Goal: Task Accomplishment & Management: Use online tool/utility

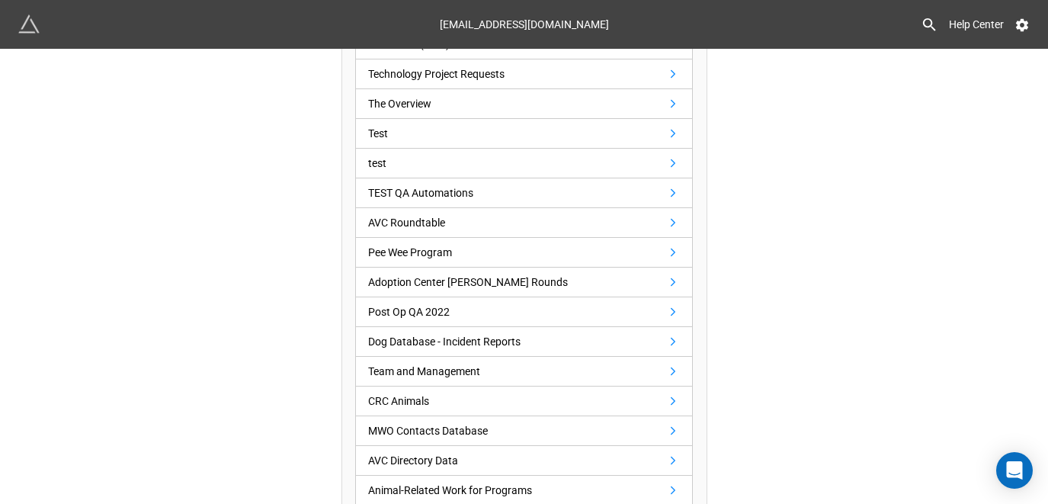
scroll to position [991, 0]
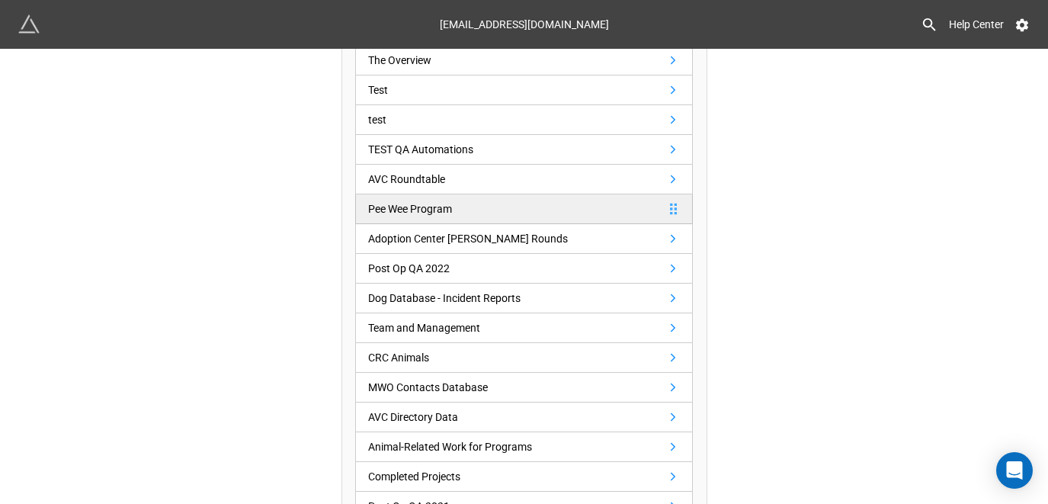
click at [472, 204] on link "Pee Wee Program" at bounding box center [524, 209] width 338 height 30
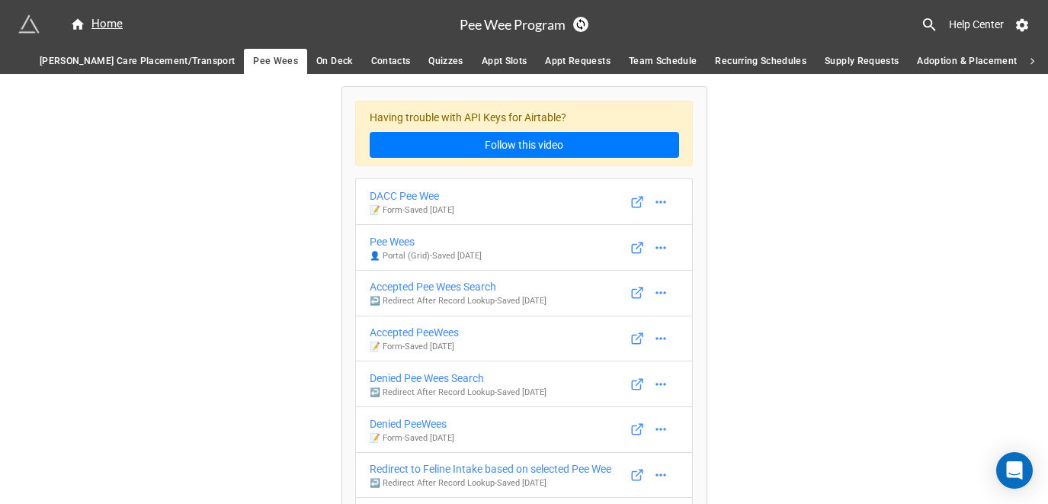
click at [923, 61] on span "Adoption & Placement" at bounding box center [967, 61] width 100 height 16
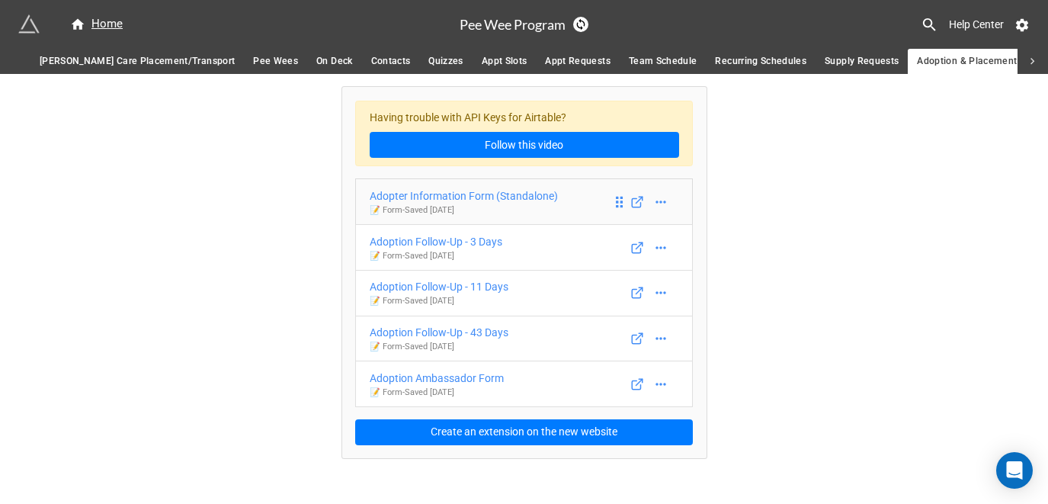
click at [513, 192] on div "Adopter Information Form (Standalone)" at bounding box center [464, 195] width 188 height 17
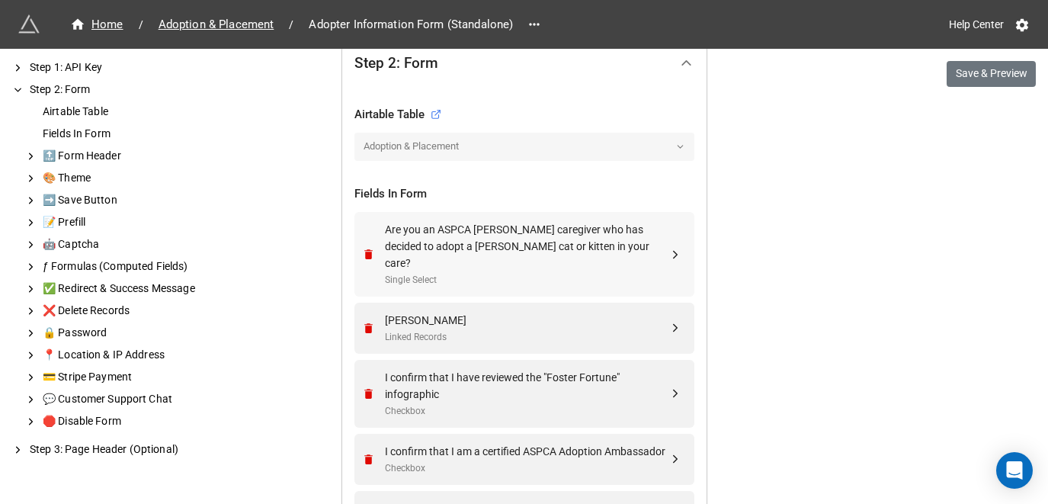
scroll to position [533, 0]
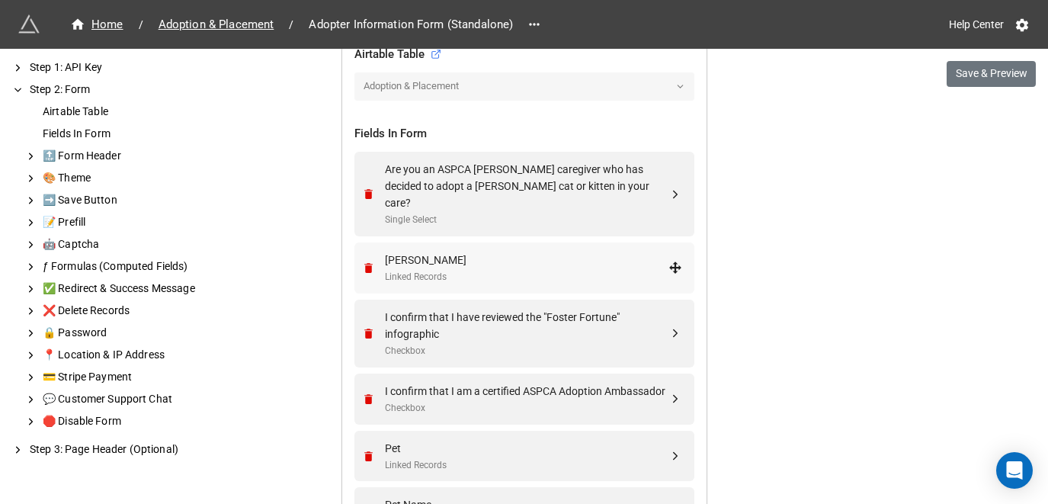
click at [510, 252] on div "Foster" at bounding box center [527, 260] width 284 height 17
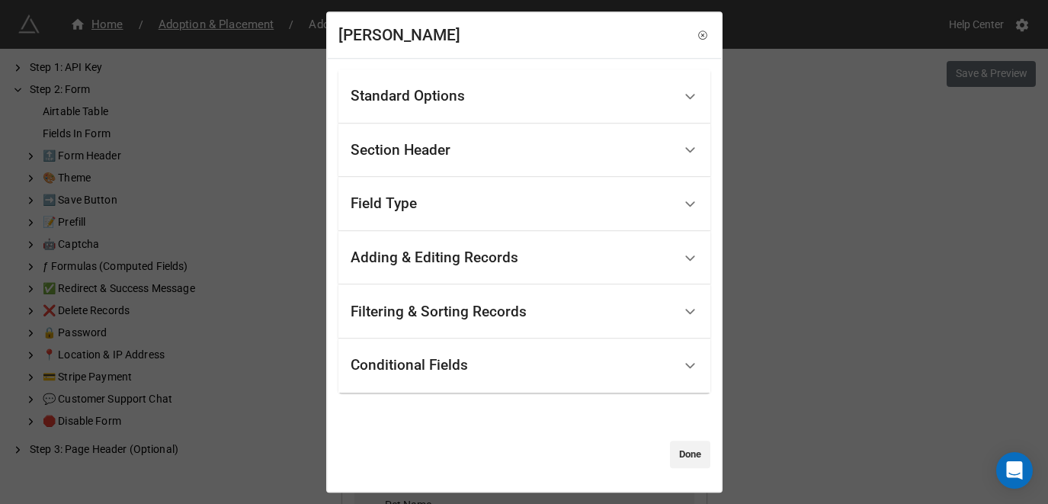
click at [506, 107] on div "Standard Options" at bounding box center [512, 96] width 322 height 36
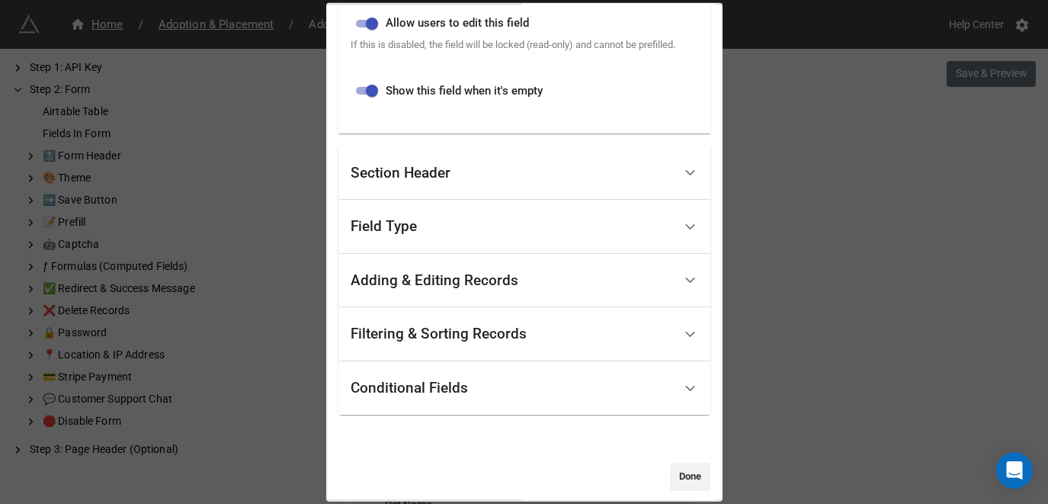
scroll to position [573, 0]
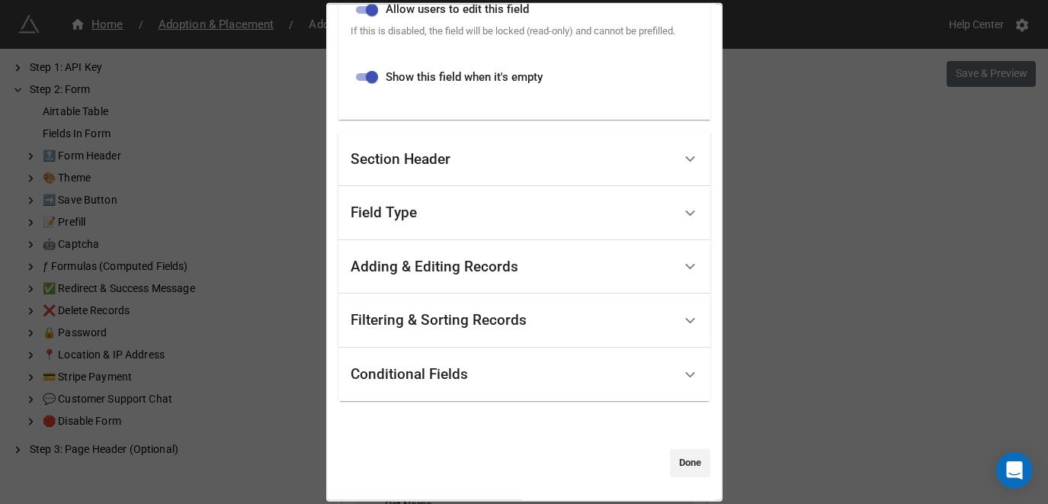
click at [519, 222] on div "Field Type" at bounding box center [512, 213] width 322 height 36
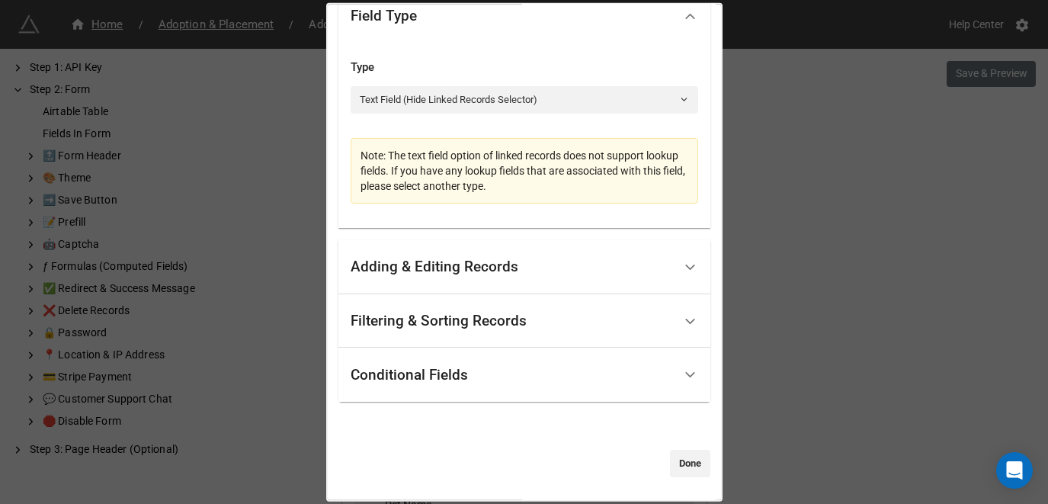
click at [531, 268] on div "Adding & Editing Records" at bounding box center [512, 267] width 322 height 36
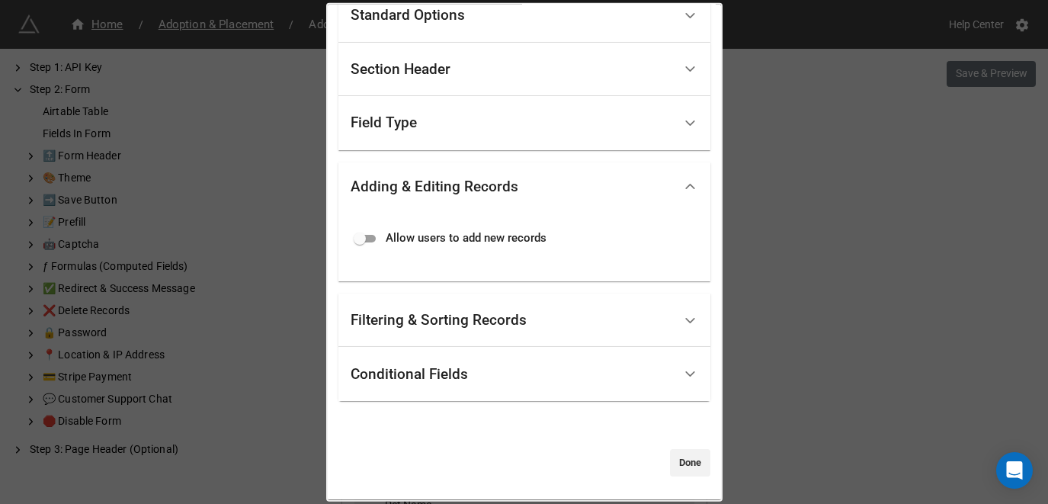
scroll to position [71, 0]
click at [511, 316] on div "Filtering & Sorting Records" at bounding box center [439, 321] width 176 height 15
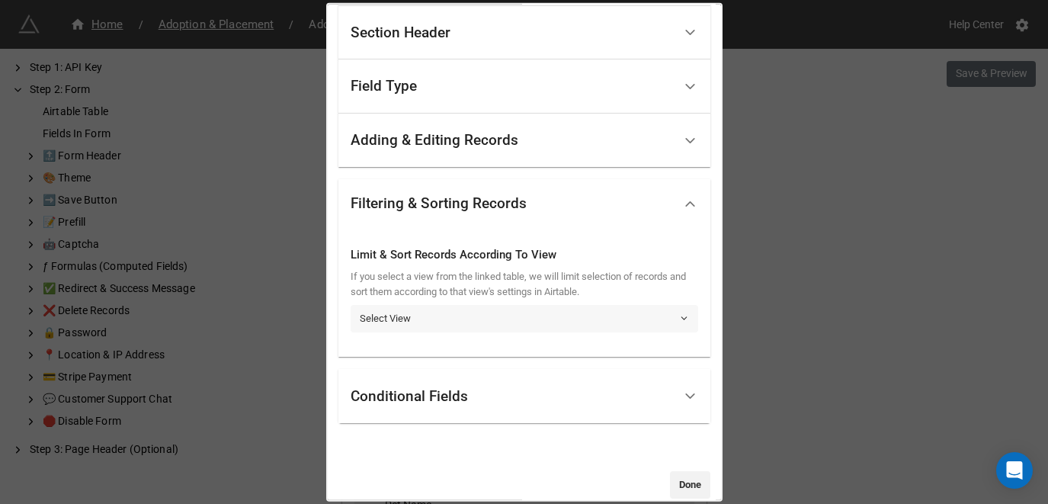
scroll to position [130, 0]
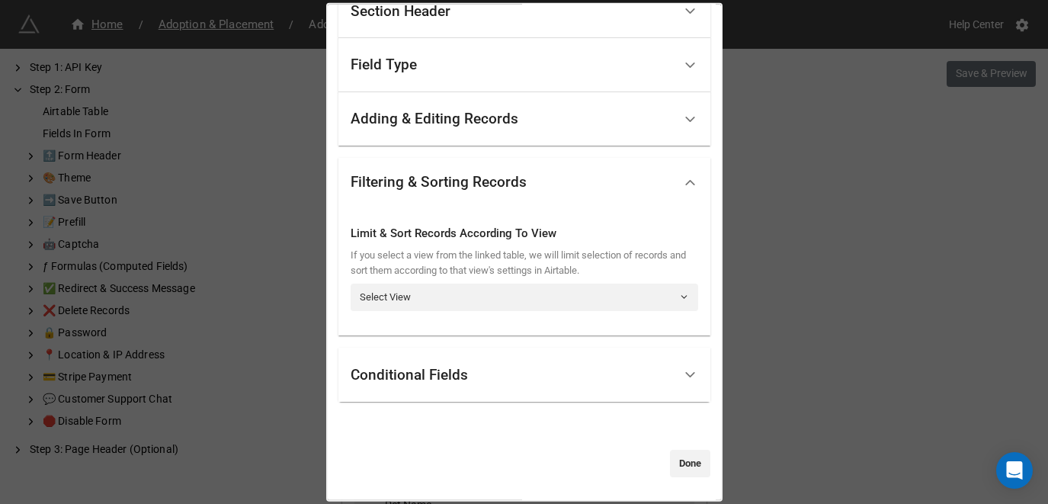
click at [508, 385] on div "Conditional Fields" at bounding box center [512, 375] width 322 height 36
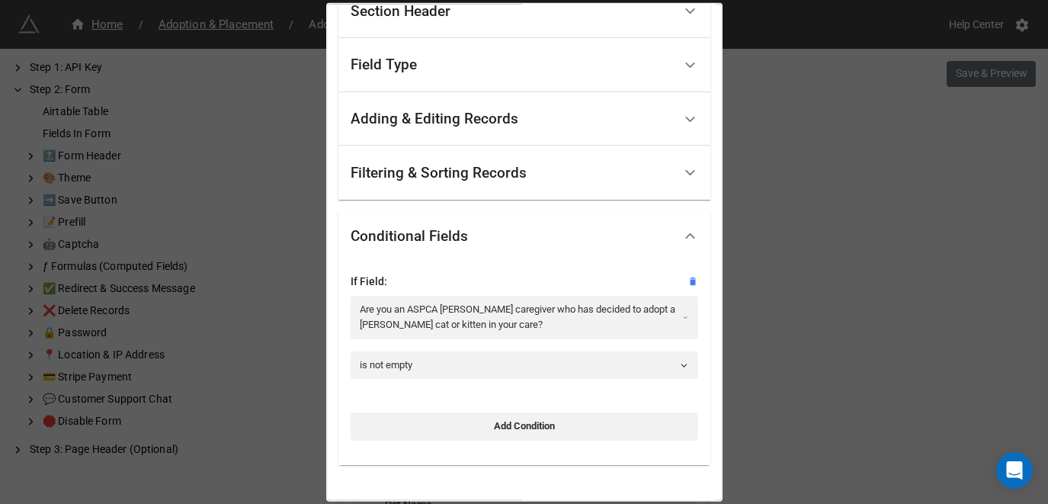
scroll to position [0, 0]
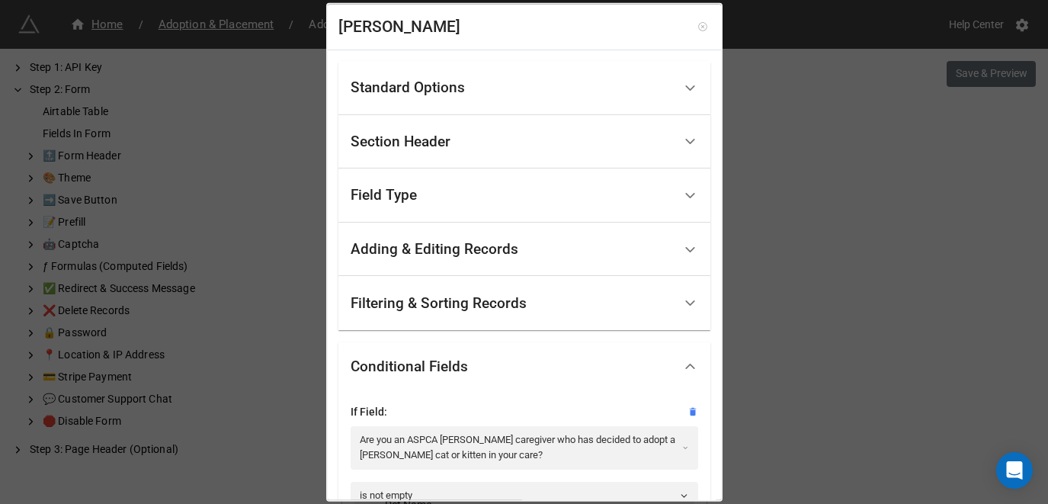
click at [697, 30] on icon at bounding box center [702, 26] width 11 height 11
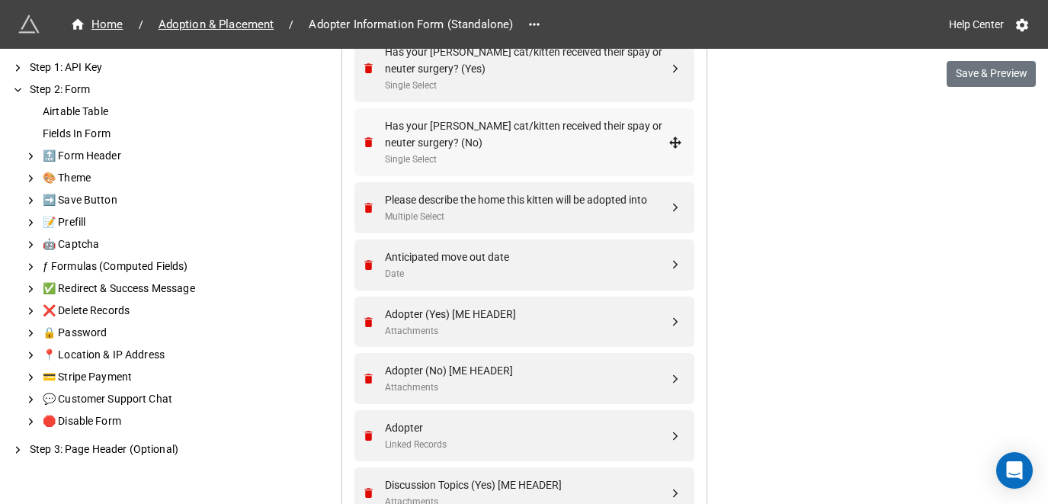
scroll to position [1067, 0]
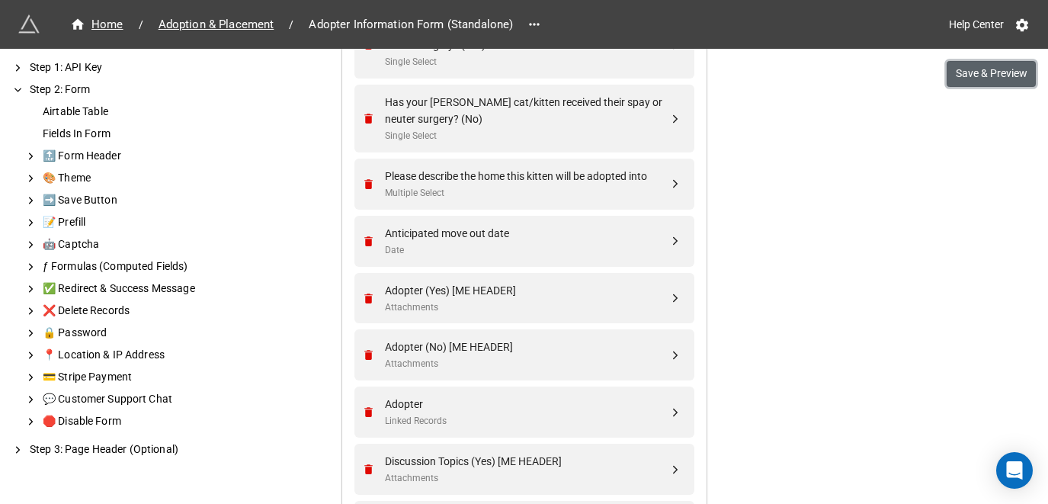
click at [987, 68] on button "Save & Preview" at bounding box center [991, 74] width 89 height 26
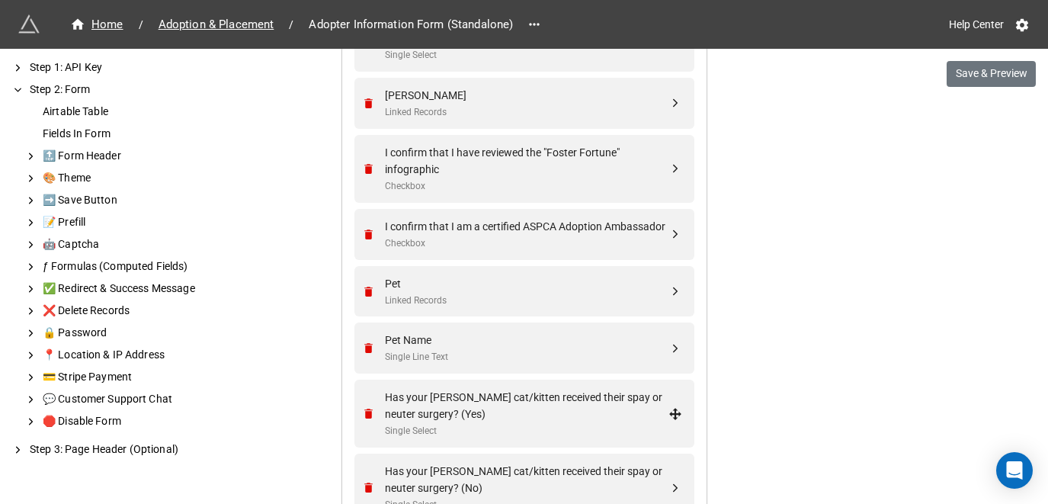
scroll to position [610, 0]
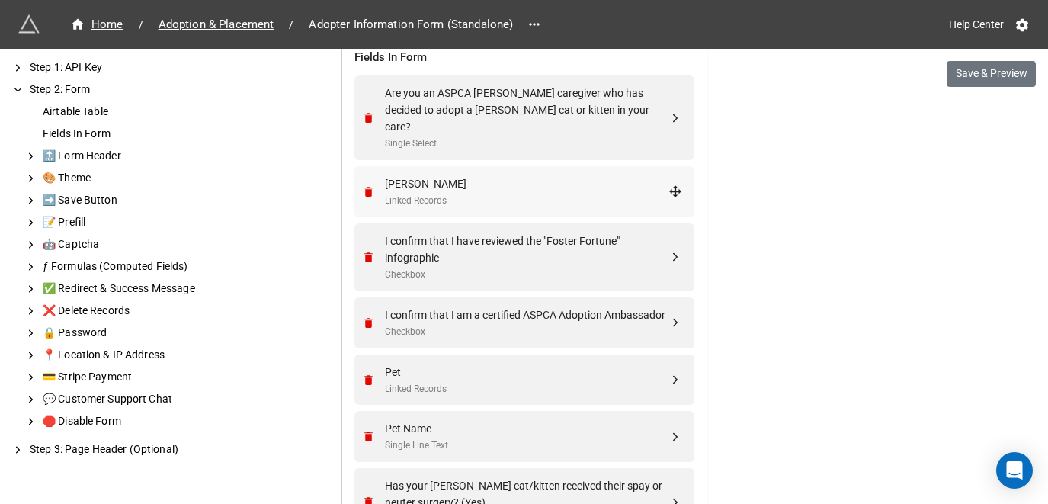
click at [479, 175] on div "Foster" at bounding box center [527, 183] width 284 height 17
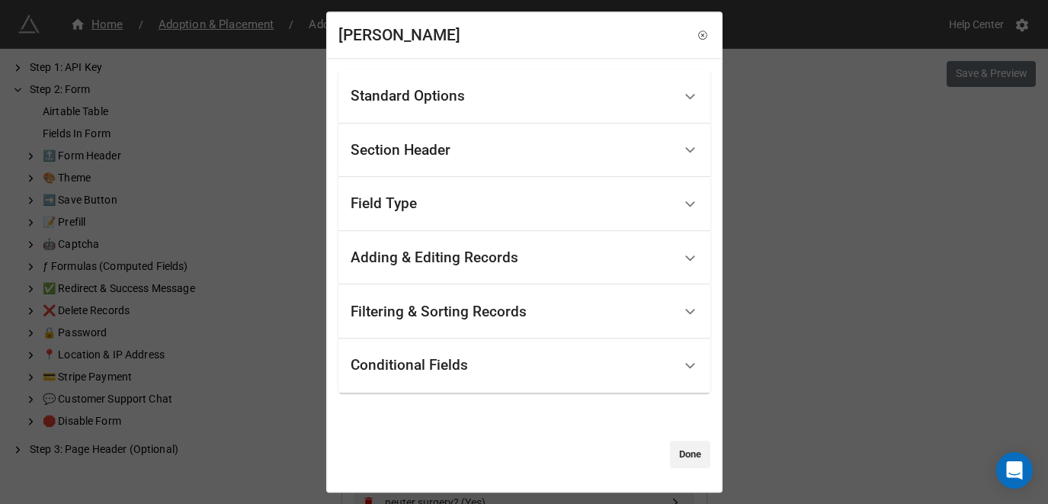
click at [467, 89] on div "Standard Options" at bounding box center [512, 96] width 322 height 36
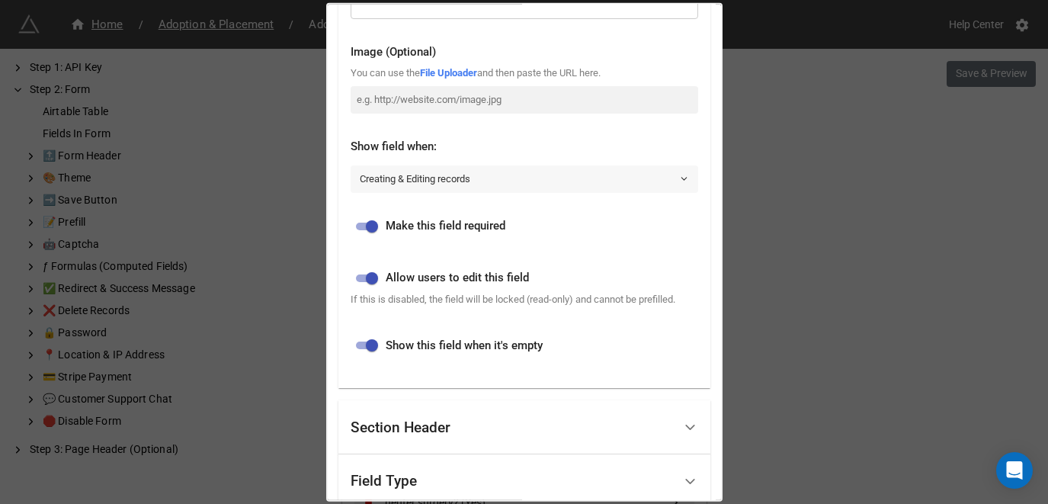
scroll to position [0, 0]
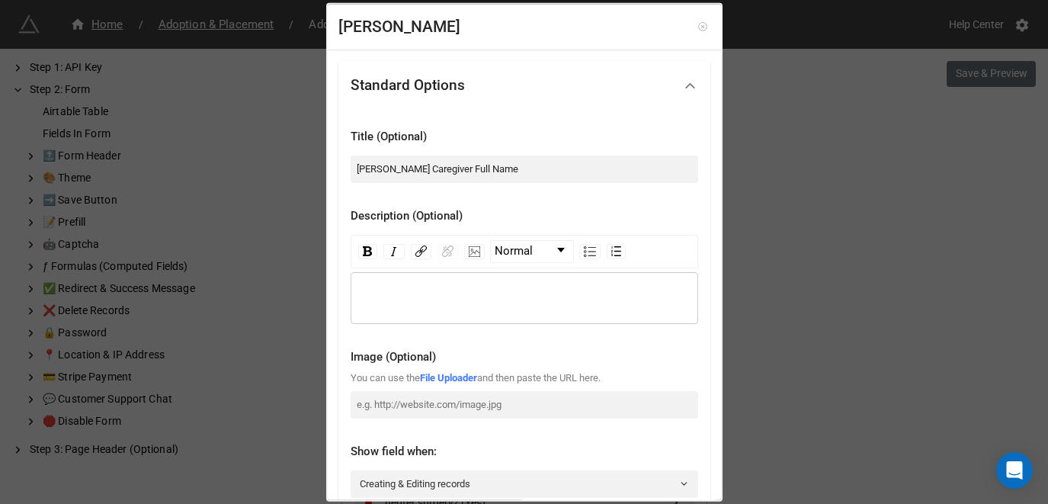
click at [697, 28] on icon at bounding box center [702, 26] width 11 height 11
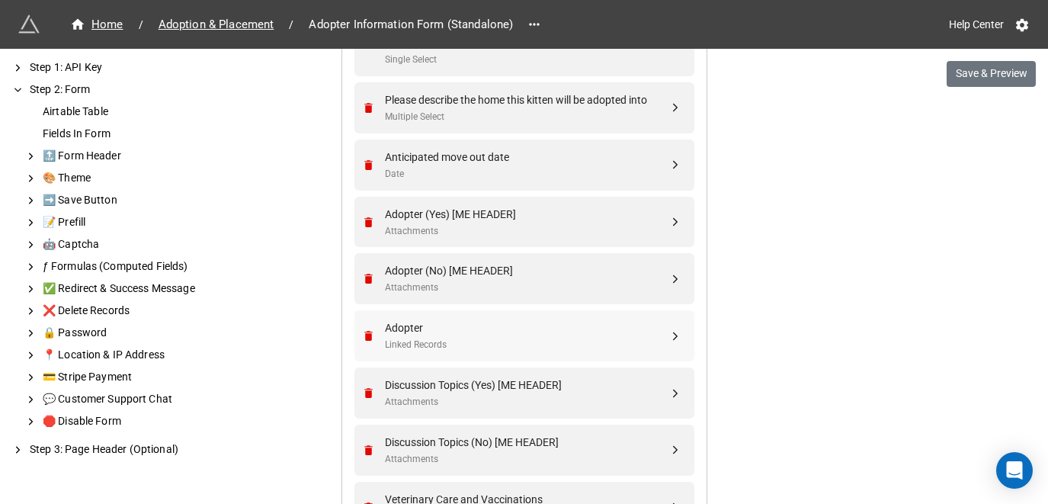
scroll to position [1219, 0]
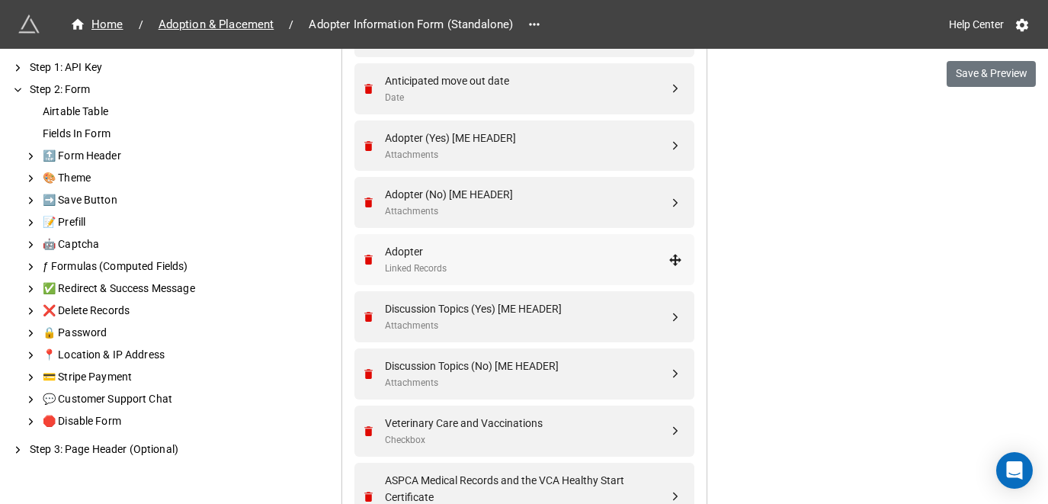
click at [484, 243] on div "Adopter" at bounding box center [527, 251] width 284 height 17
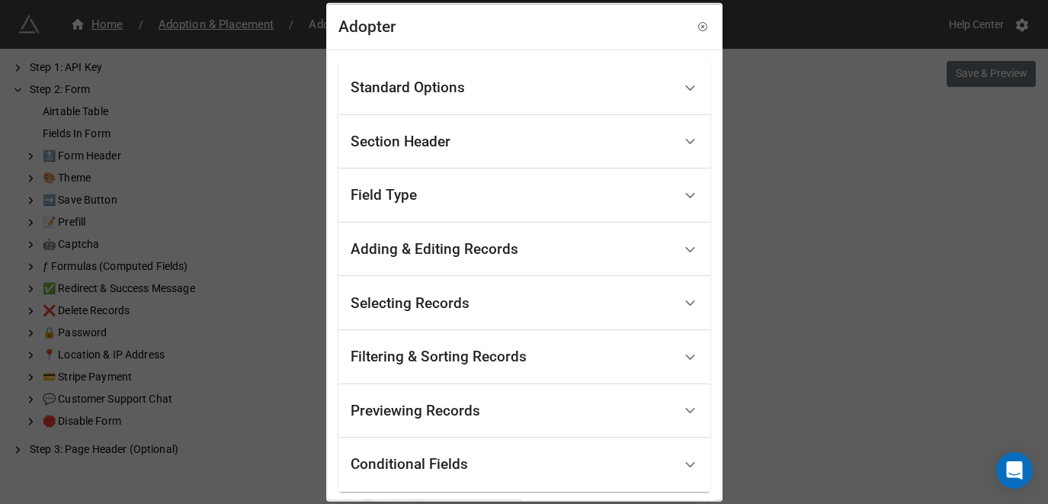
click at [483, 82] on div "Standard Options" at bounding box center [512, 88] width 322 height 36
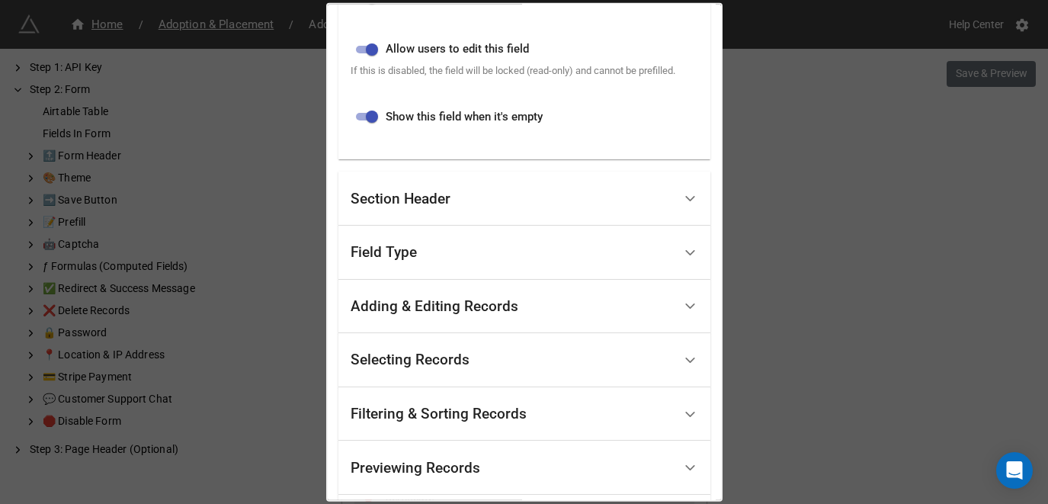
click at [456, 215] on div "Section Header" at bounding box center [512, 199] width 322 height 36
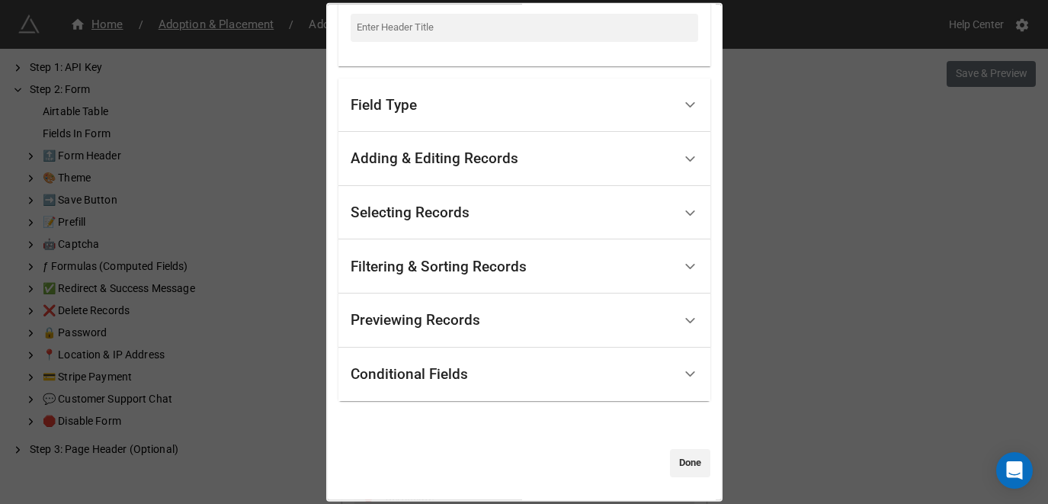
click at [450, 210] on div "Selecting Records" at bounding box center [410, 212] width 119 height 15
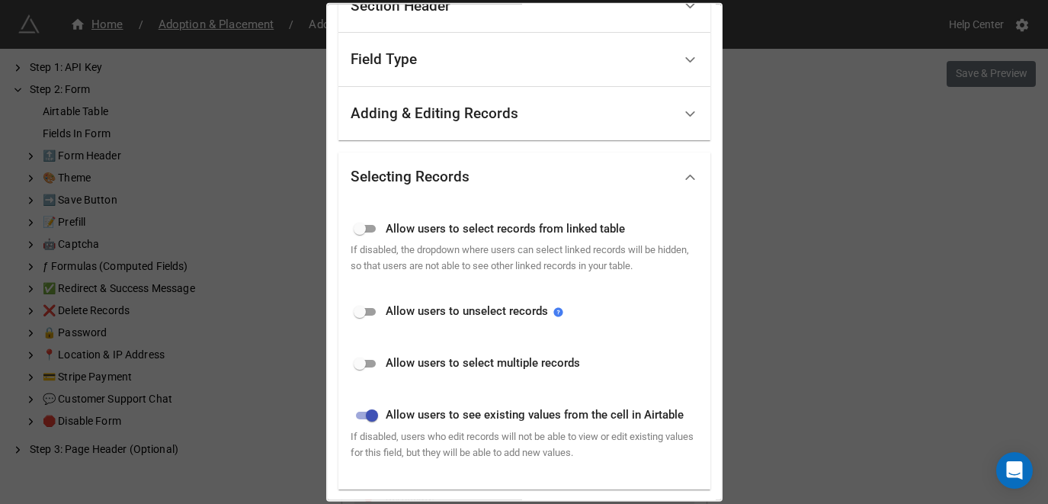
scroll to position [110, 0]
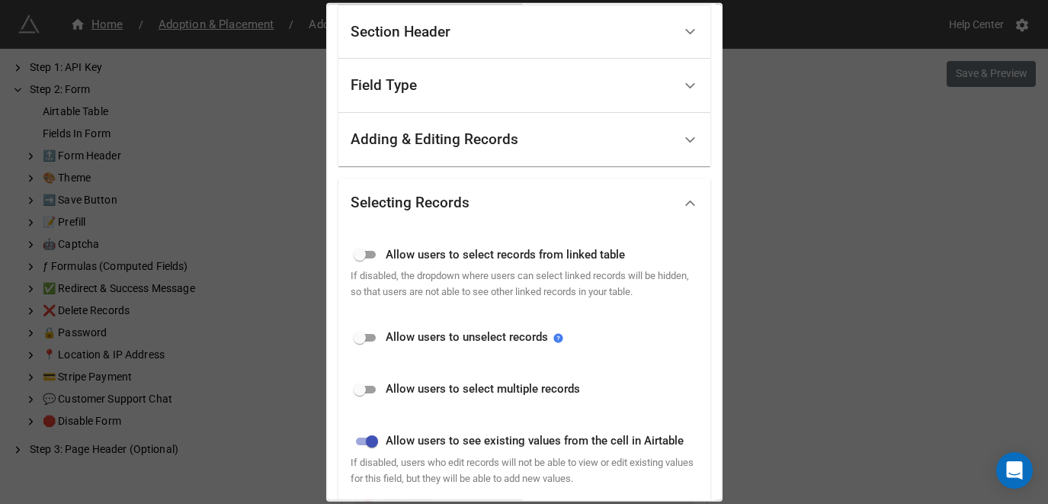
click at [462, 141] on div "Adding & Editing Records" at bounding box center [435, 139] width 168 height 15
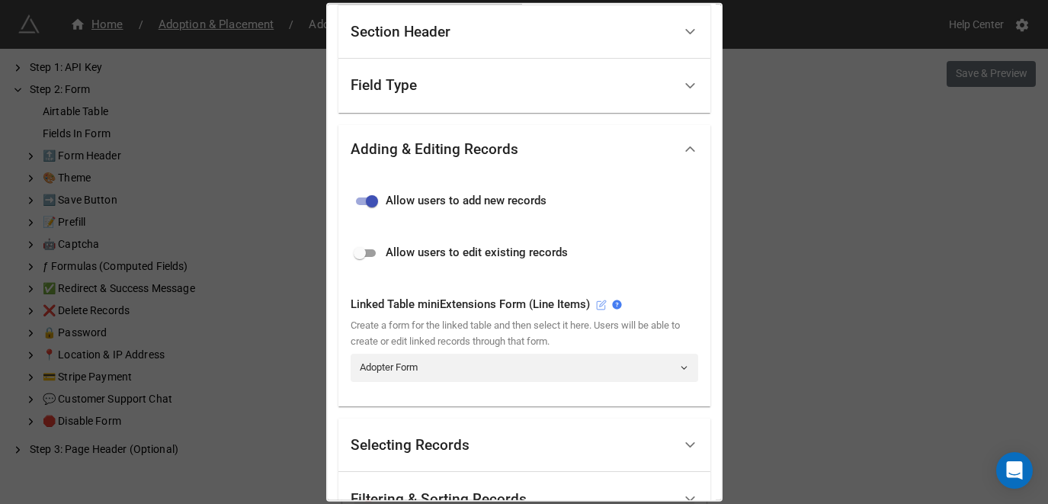
click at [598, 305] on icon at bounding box center [601, 304] width 11 height 11
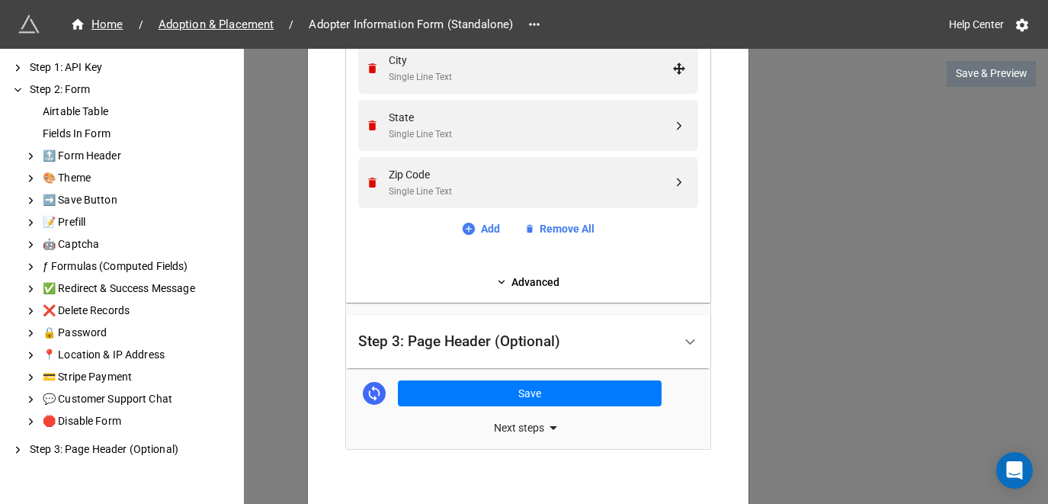
scroll to position [1067, 0]
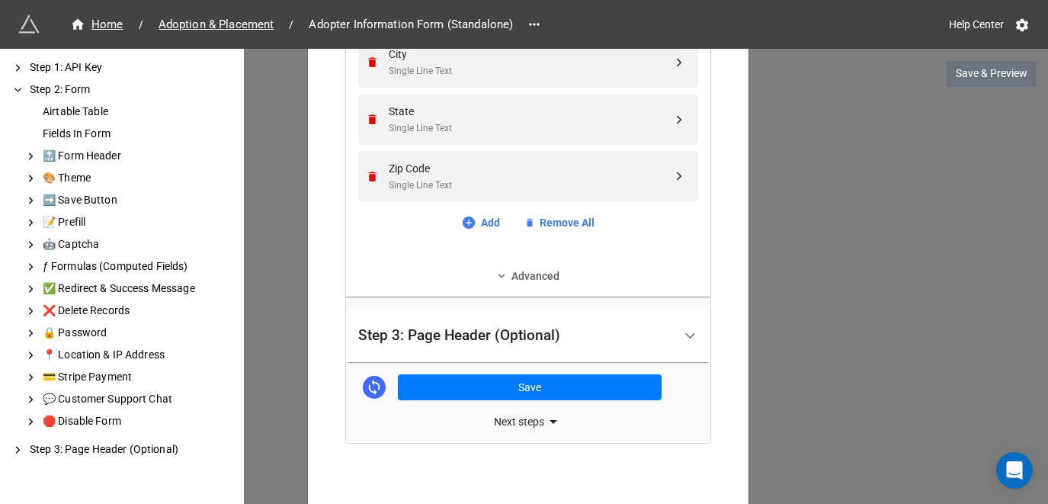
click at [539, 277] on link "Advanced" at bounding box center [528, 276] width 340 height 17
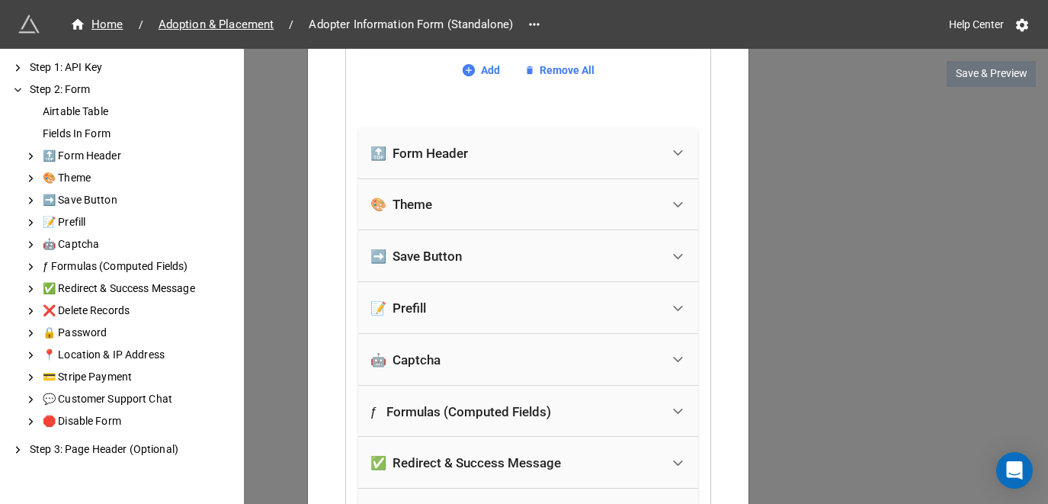
scroll to position [1296, 0]
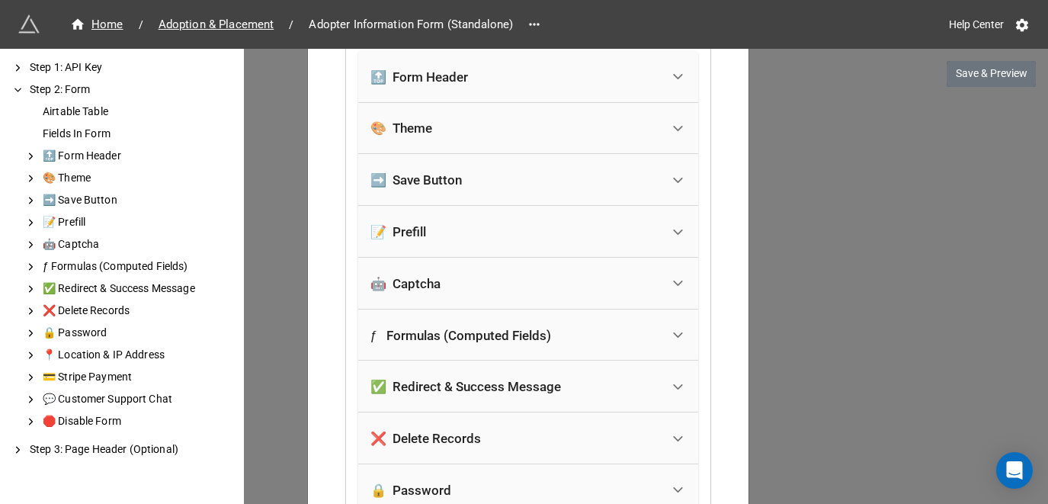
click at [492, 235] on div "📝 Prefill" at bounding box center [515, 232] width 290 height 34
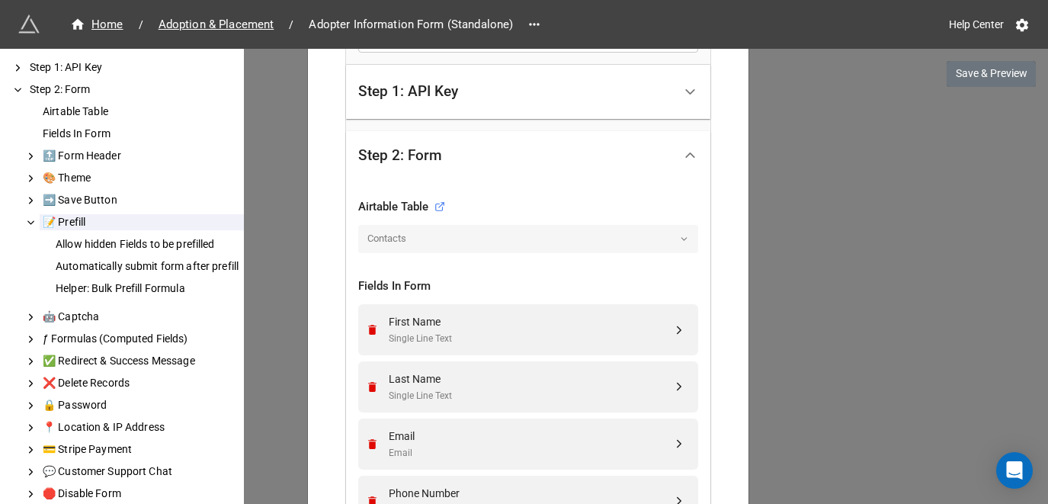
scroll to position [0, 0]
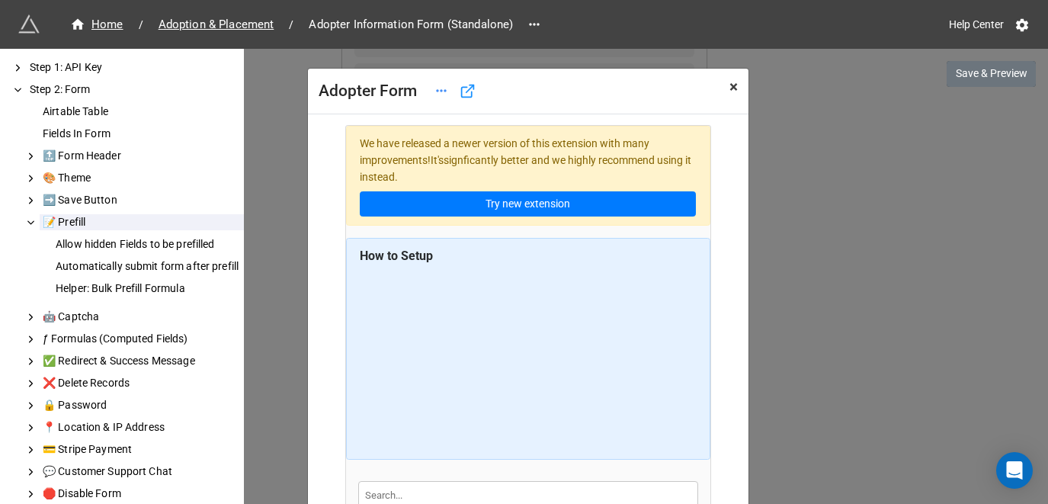
click at [729, 84] on span "×" at bounding box center [733, 87] width 8 height 18
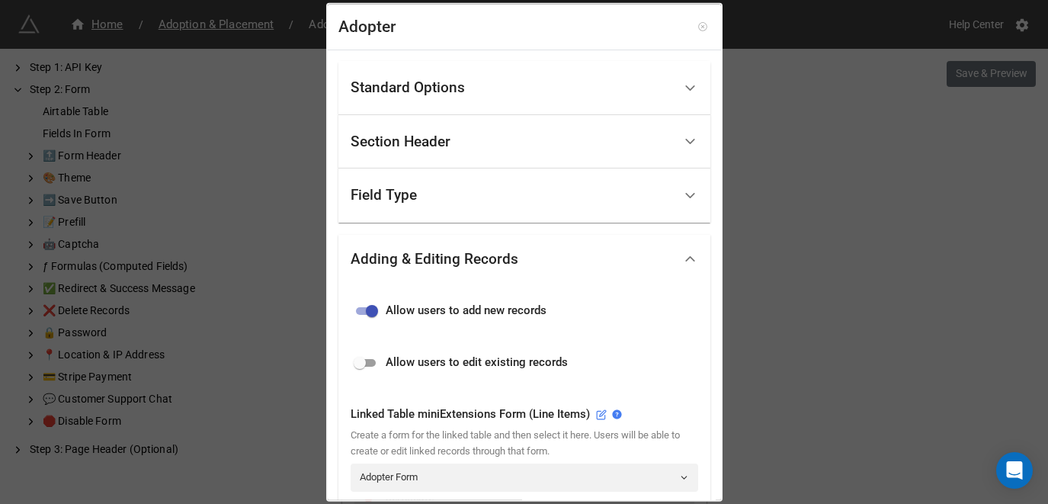
click at [700, 24] on link at bounding box center [702, 26] width 15 height 15
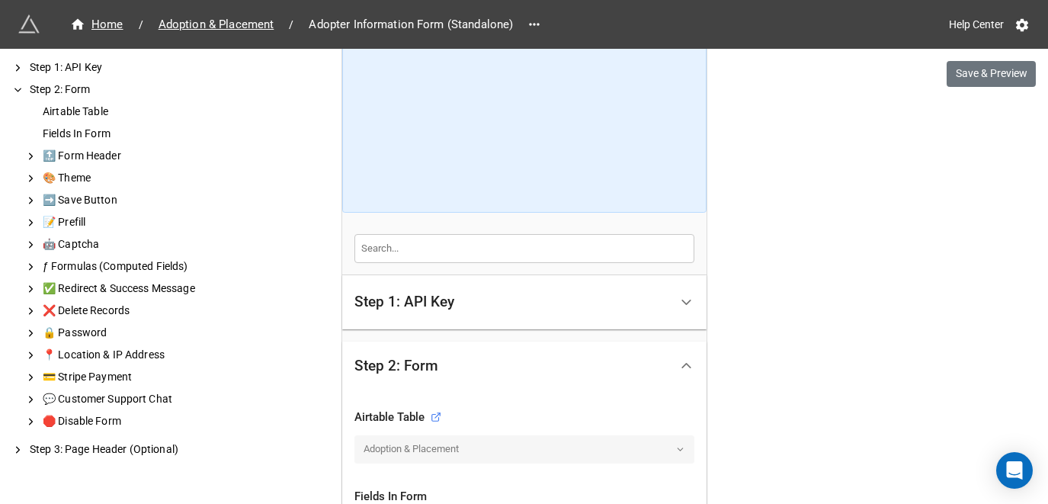
scroll to position [533, 0]
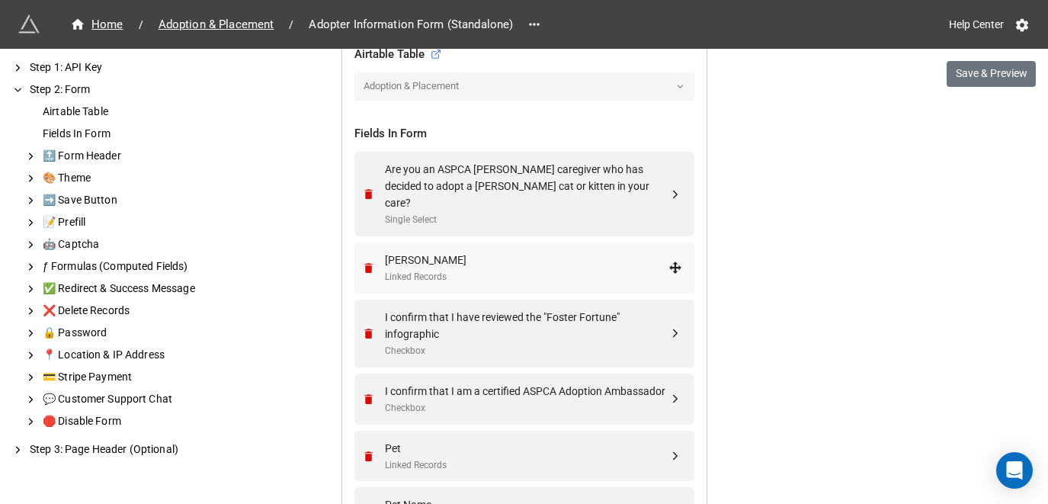
click at [544, 252] on div "Foster" at bounding box center [527, 260] width 284 height 17
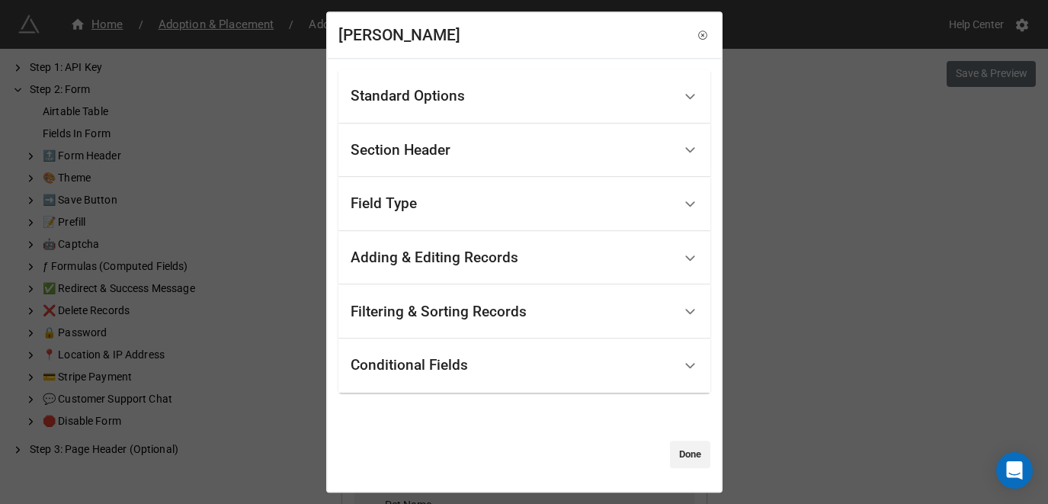
click at [534, 261] on div "Adding & Editing Records" at bounding box center [512, 258] width 322 height 36
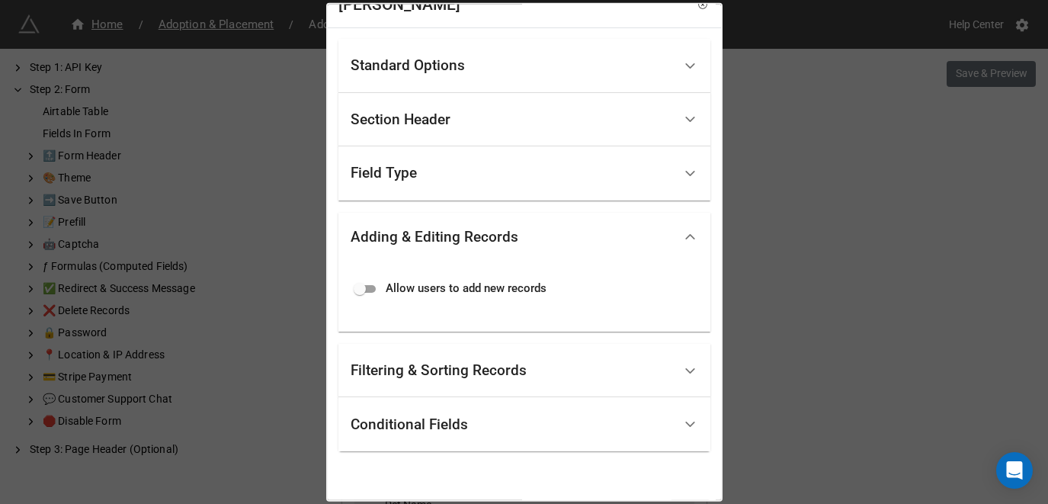
scroll to position [0, 0]
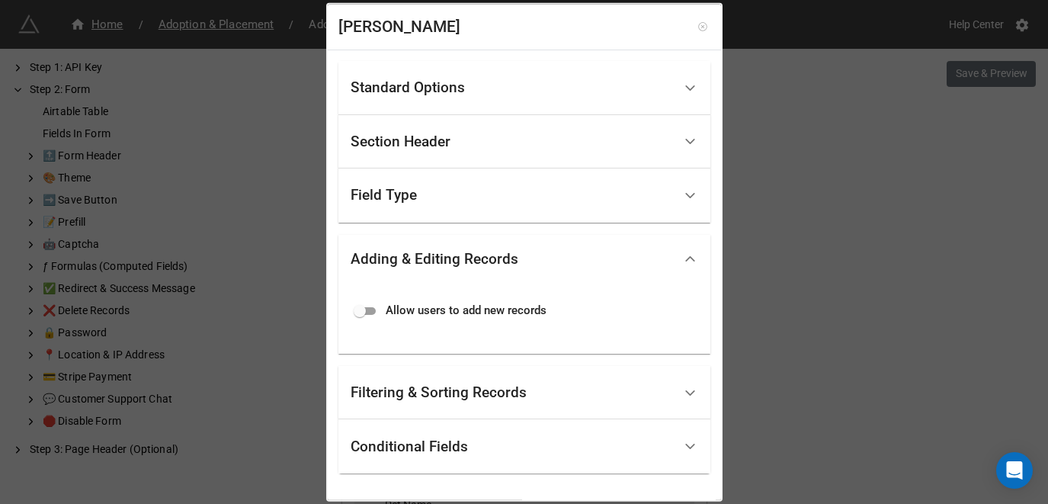
click at [698, 30] on icon at bounding box center [702, 26] width 8 height 8
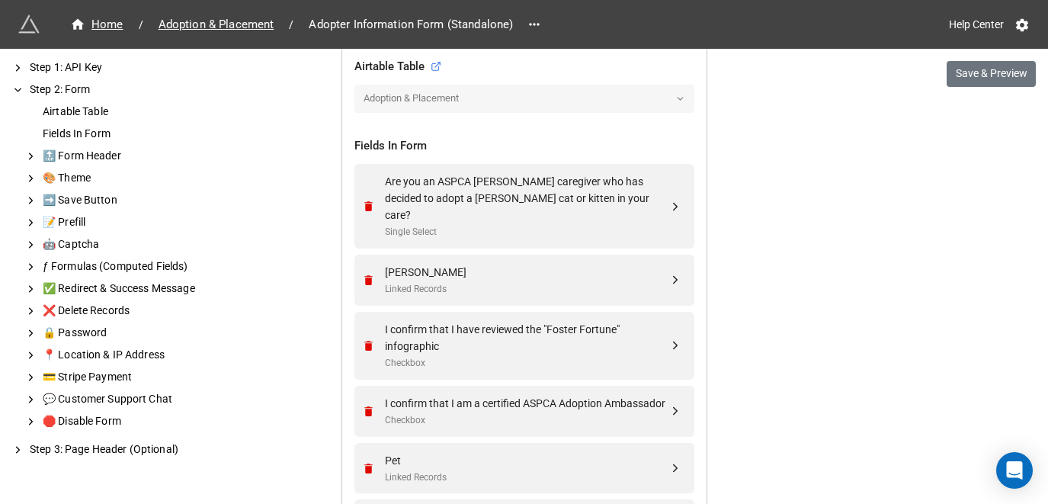
scroll to position [533, 0]
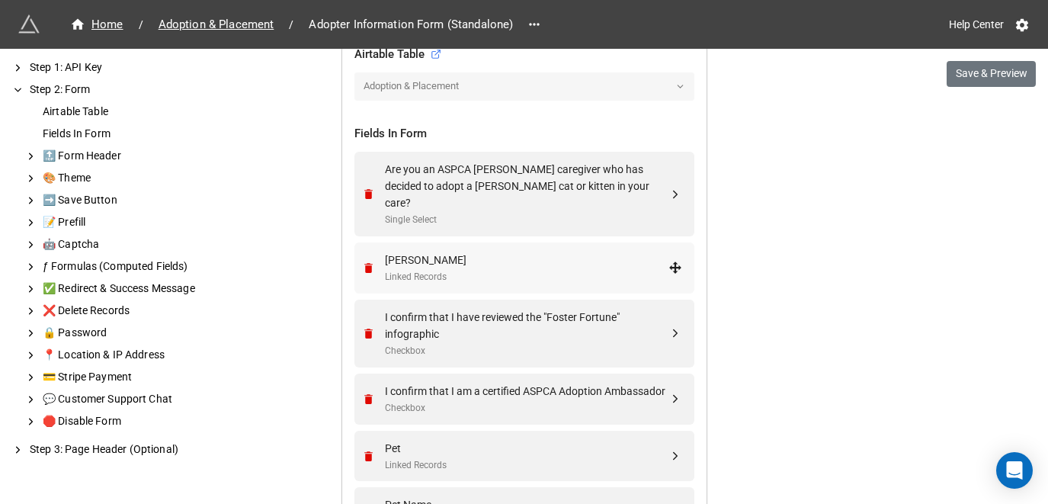
click at [536, 252] on div "Foster" at bounding box center [527, 260] width 284 height 17
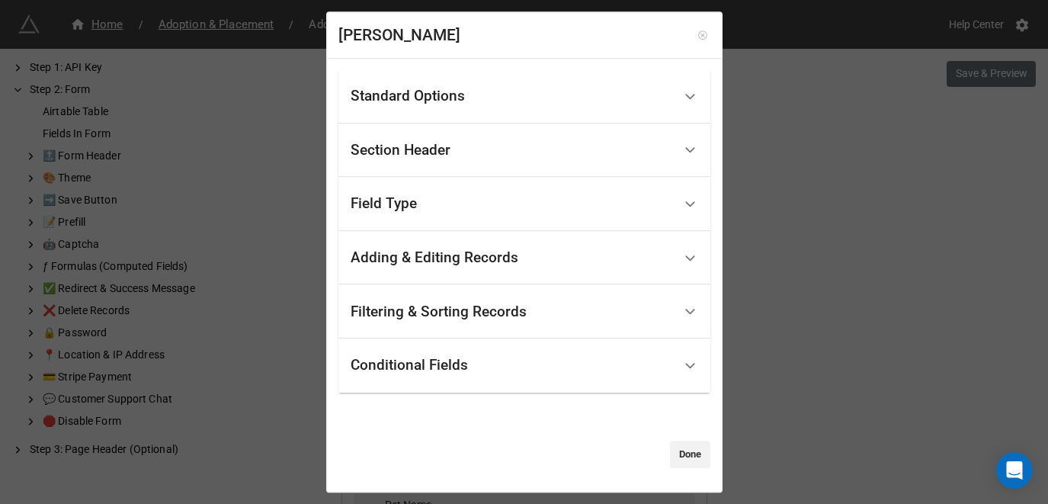
click at [697, 38] on icon at bounding box center [702, 35] width 11 height 11
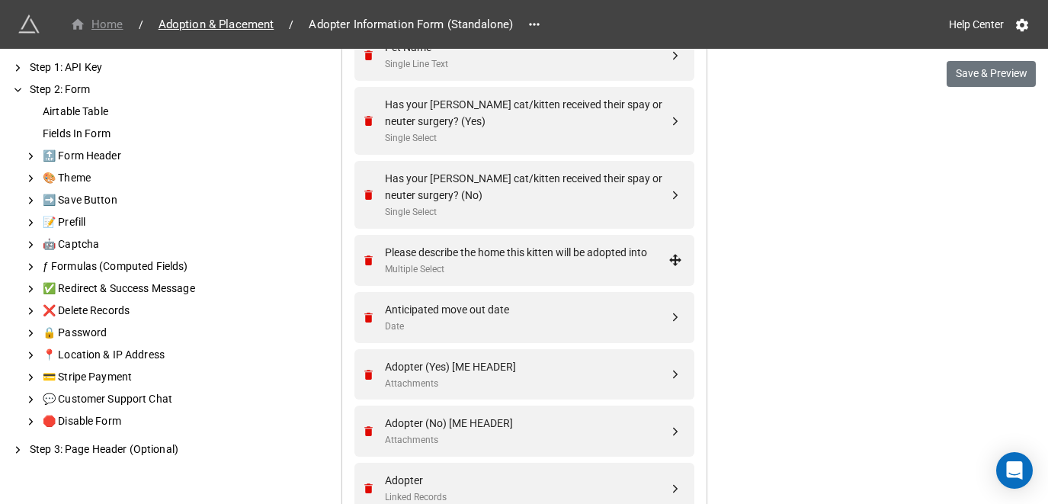
scroll to position [1143, 0]
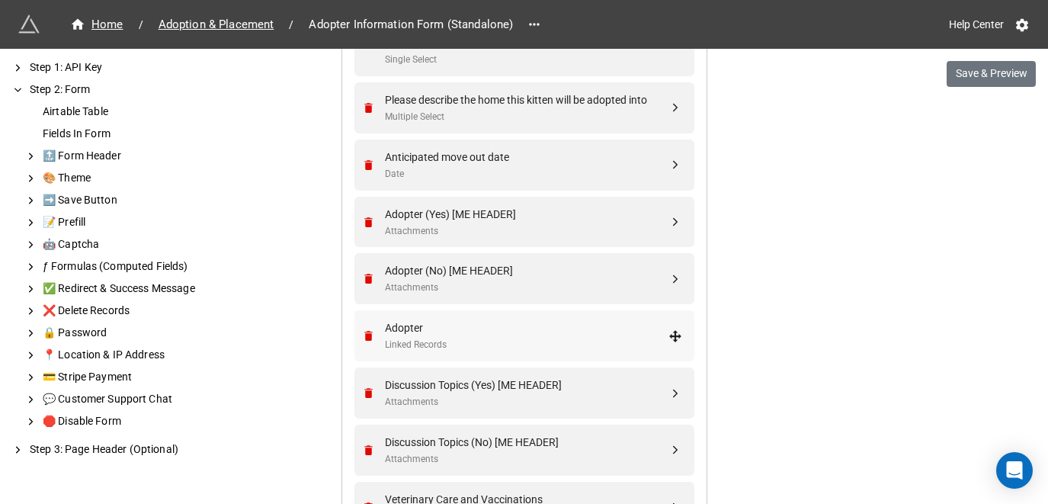
click at [546, 319] on div "Adopter" at bounding box center [527, 327] width 284 height 17
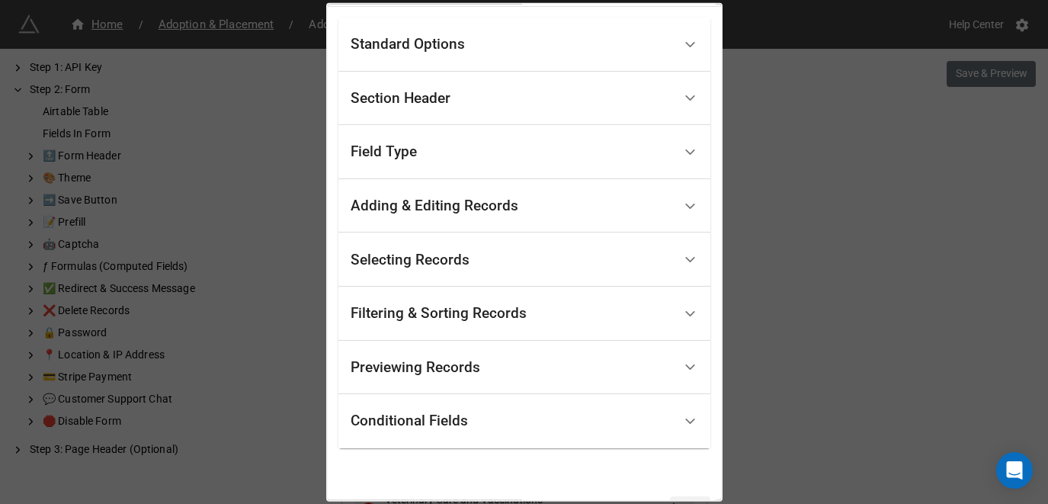
scroll to position [90, 0]
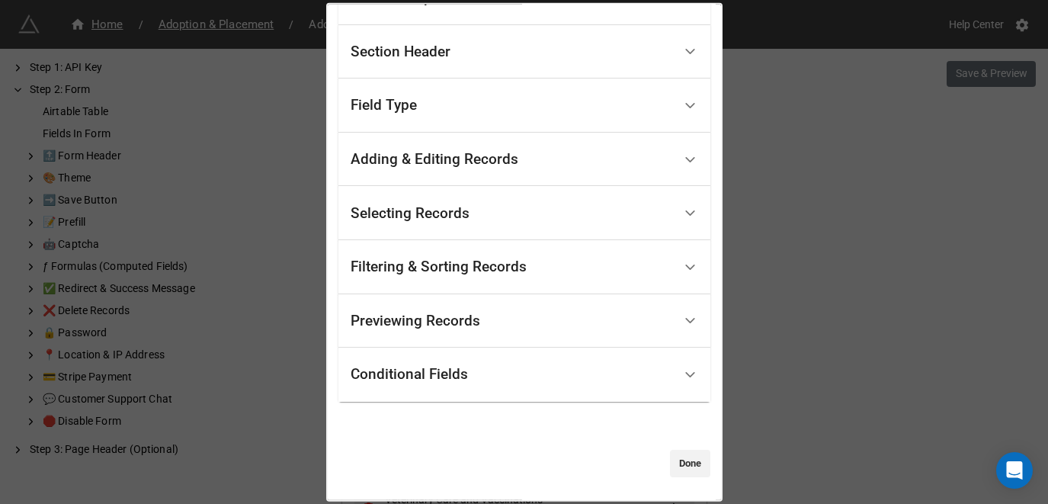
click at [525, 210] on div "Selecting Records" at bounding box center [512, 213] width 322 height 36
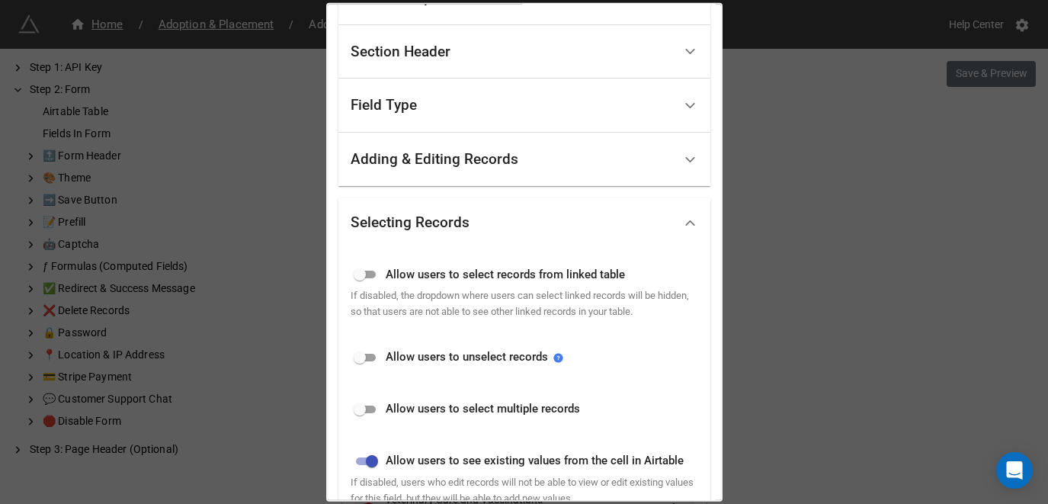
click at [505, 154] on div "Adding & Editing Records" at bounding box center [435, 159] width 168 height 15
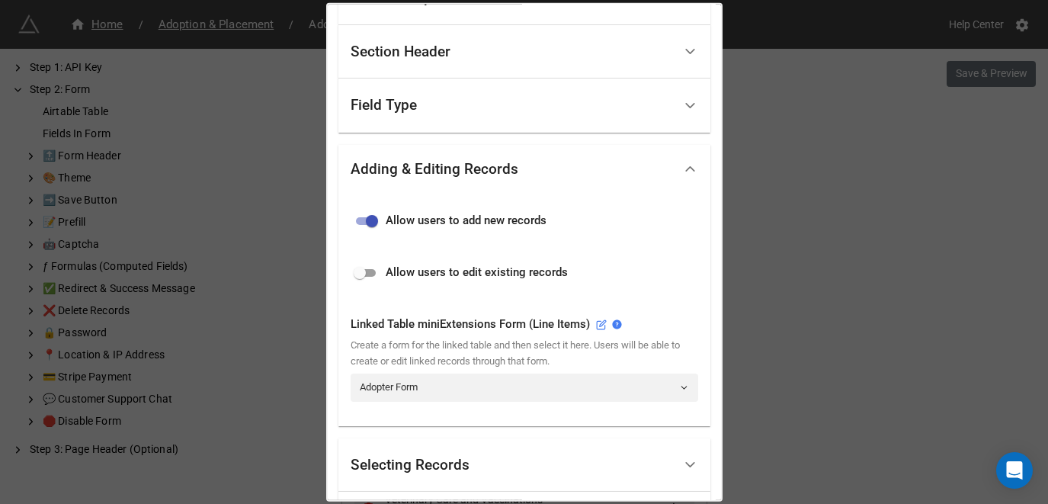
scroll to position [166, 0]
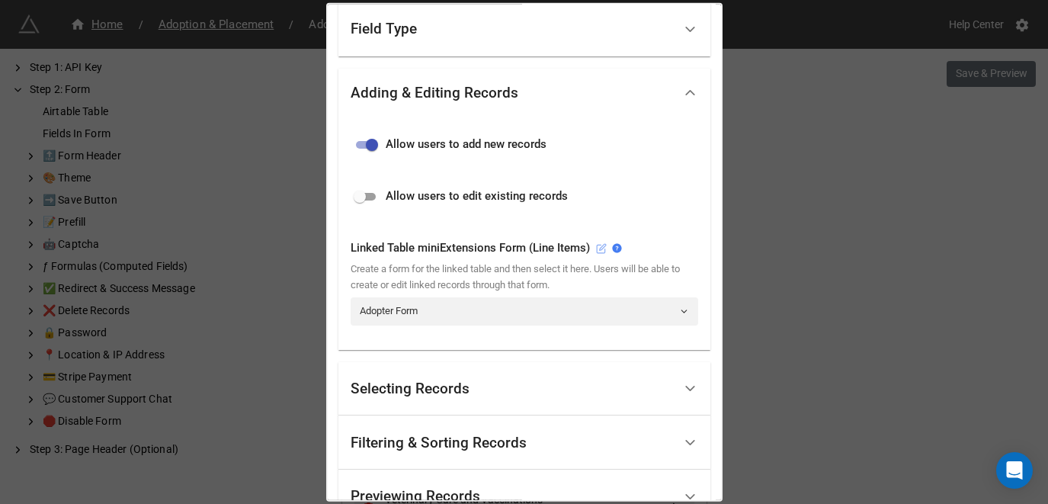
click at [599, 249] on icon at bounding box center [602, 246] width 6 height 6
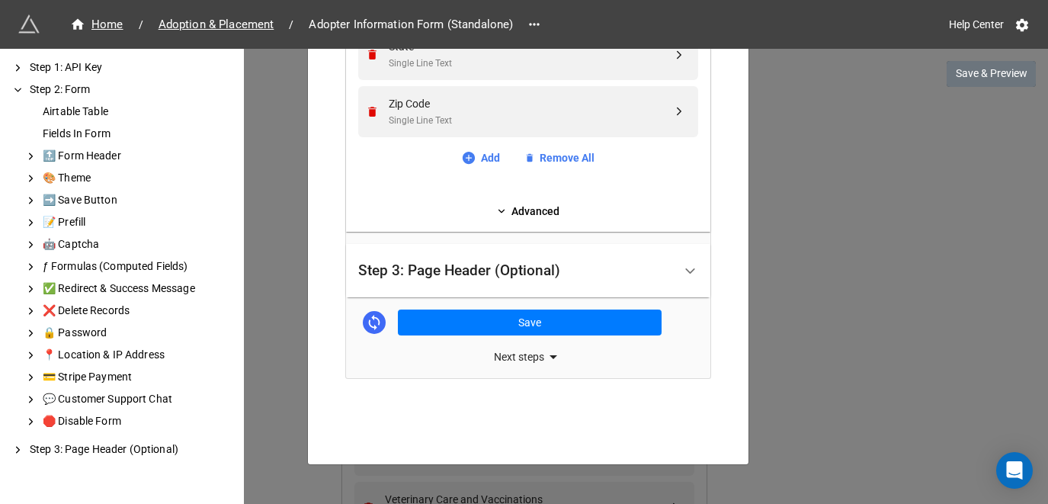
scroll to position [1139, 0]
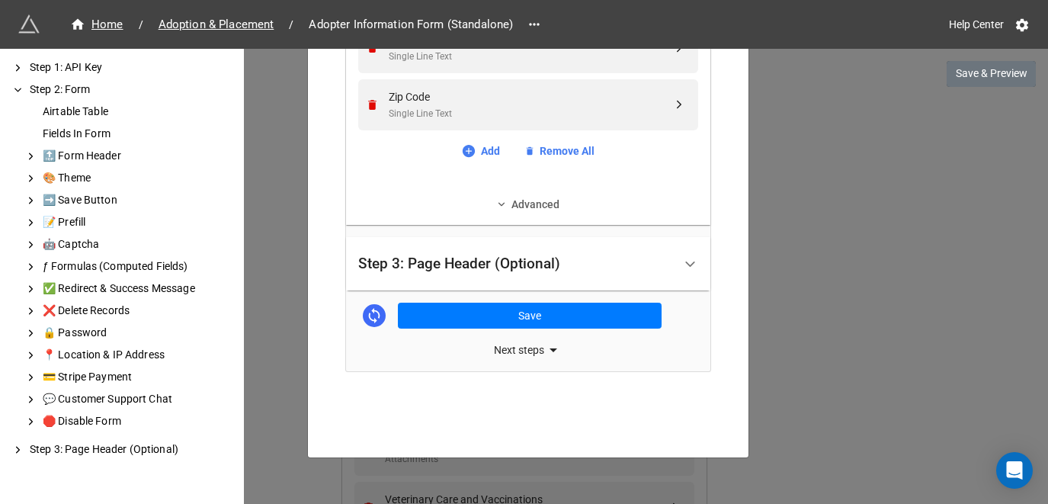
click at [527, 206] on link "Advanced" at bounding box center [528, 204] width 340 height 17
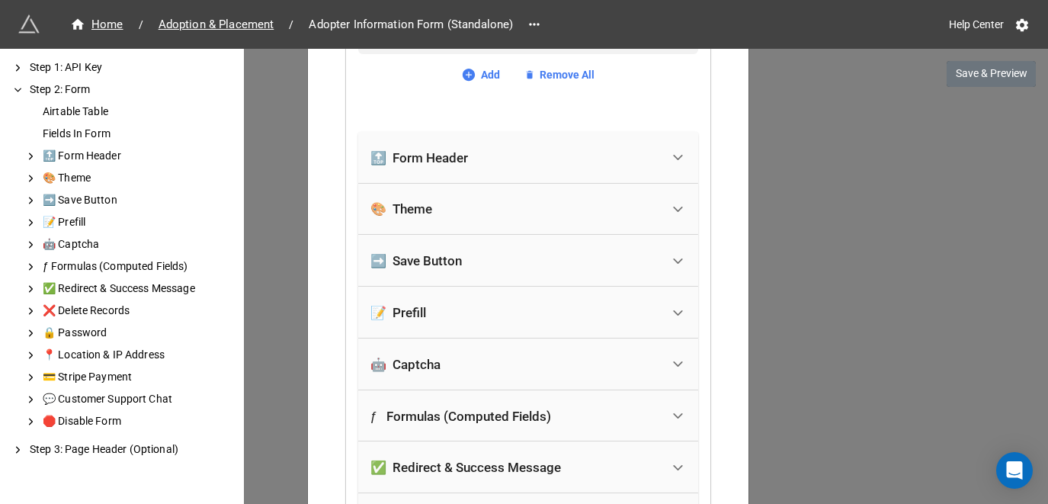
scroll to position [1291, 0]
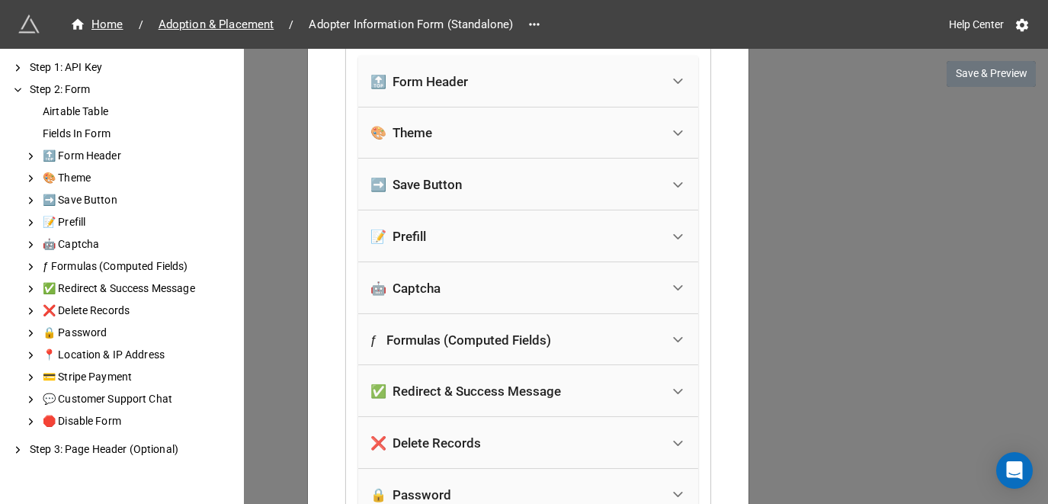
click at [483, 235] on div "📝 Prefill" at bounding box center [515, 236] width 290 height 34
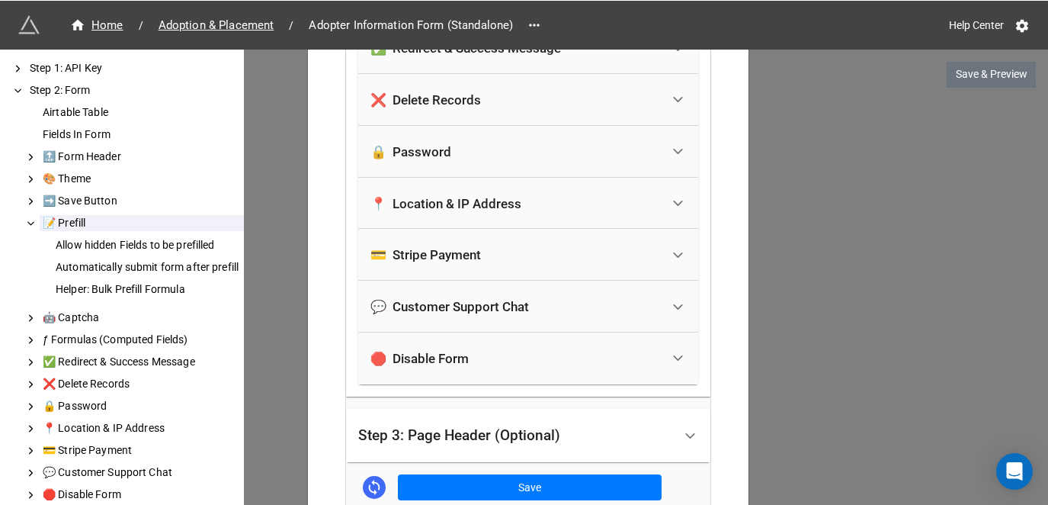
scroll to position [1905, 0]
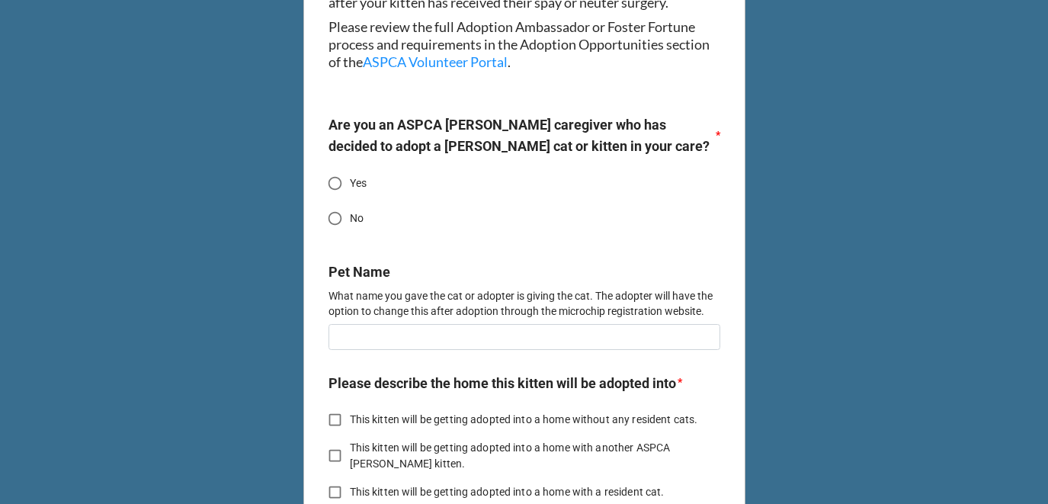
scroll to position [610, 0]
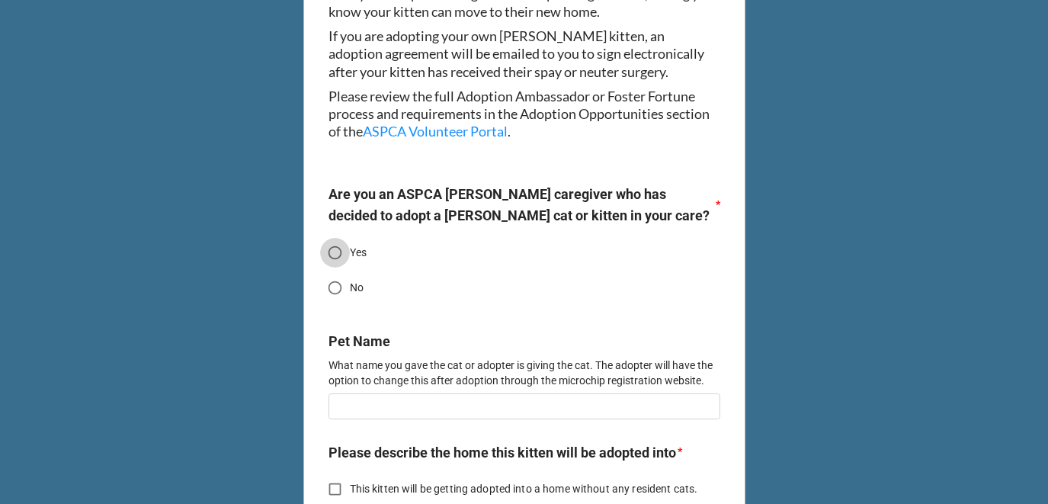
click at [344, 238] on input "Yes" at bounding box center [335, 253] width 30 height 30
radio input "true"
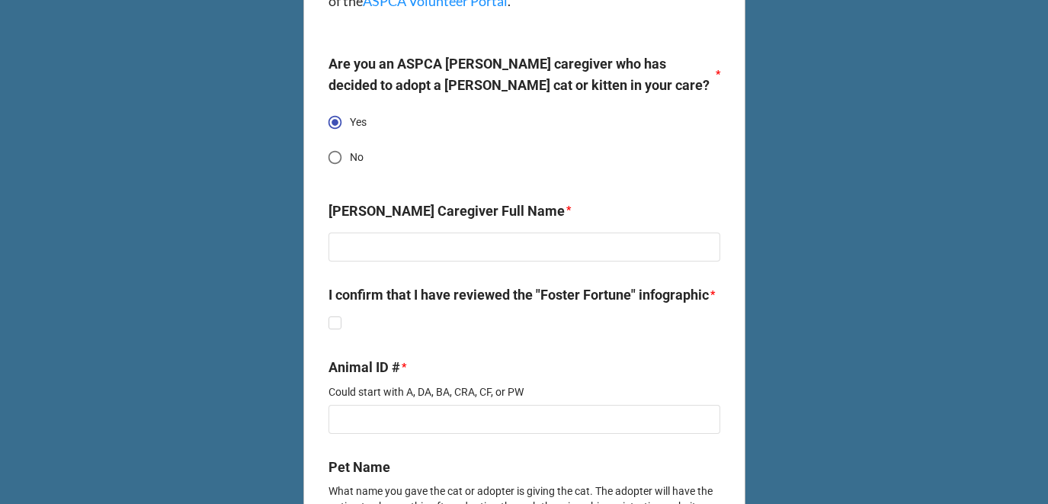
scroll to position [762, 0]
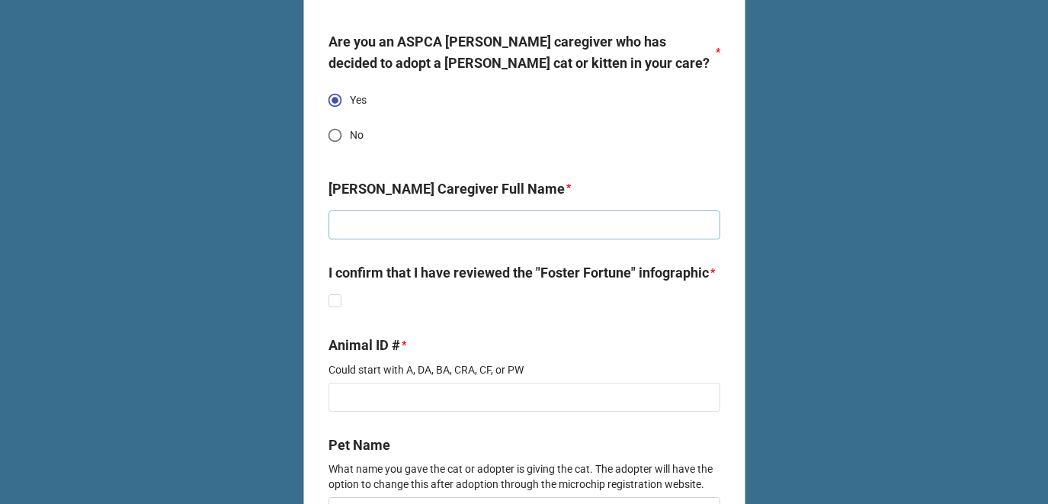
click at [469, 210] on input "text" at bounding box center [524, 224] width 392 height 29
click at [338, 120] on input "No" at bounding box center [335, 135] width 30 height 30
radio input "true"
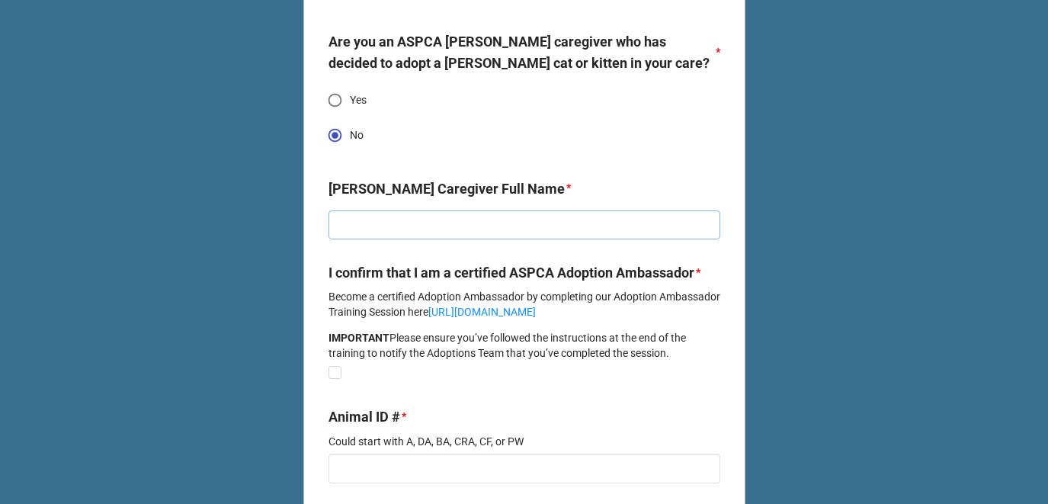
click at [441, 210] on input "text" at bounding box center [524, 224] width 392 height 29
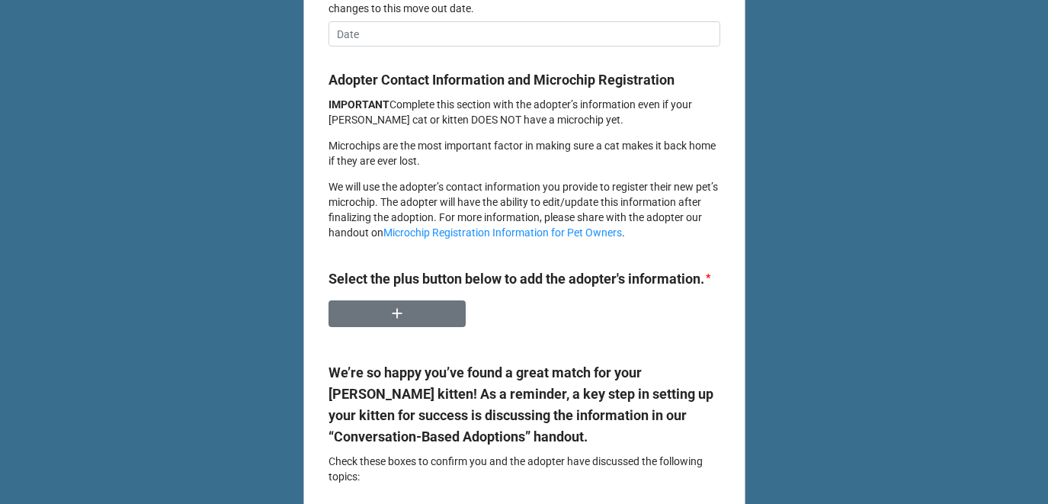
scroll to position [1905, 0]
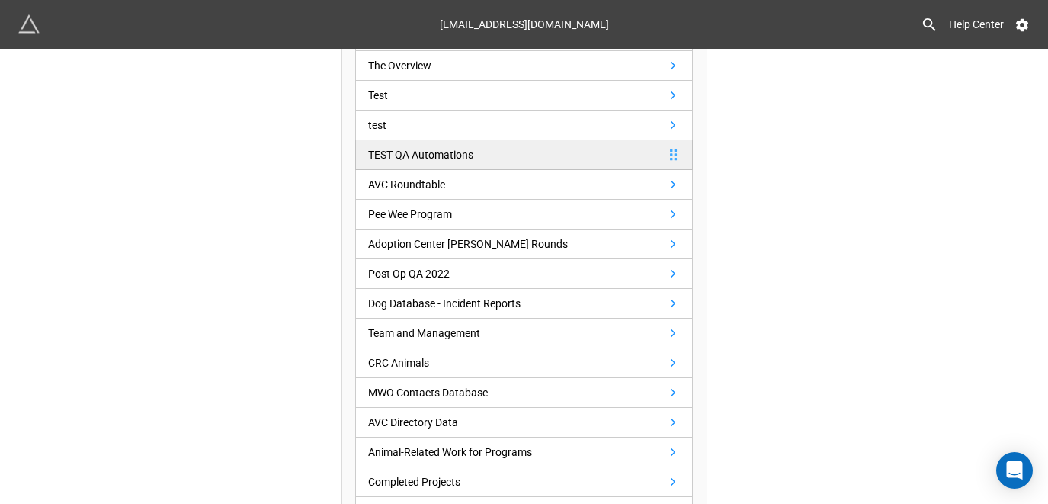
scroll to position [991, 0]
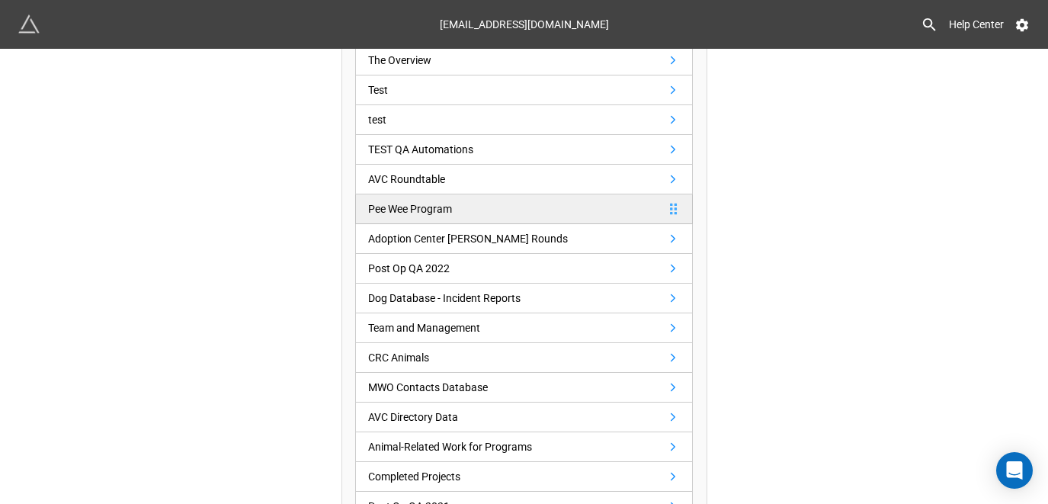
click at [448, 206] on div "Pee Wee Program" at bounding box center [410, 208] width 84 height 17
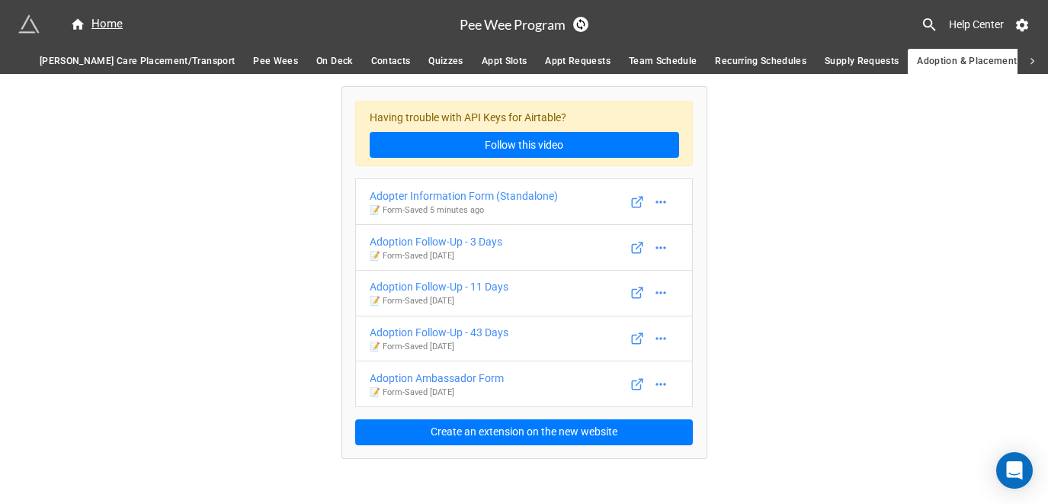
click at [371, 53] on span "Contacts" at bounding box center [391, 61] width 40 height 16
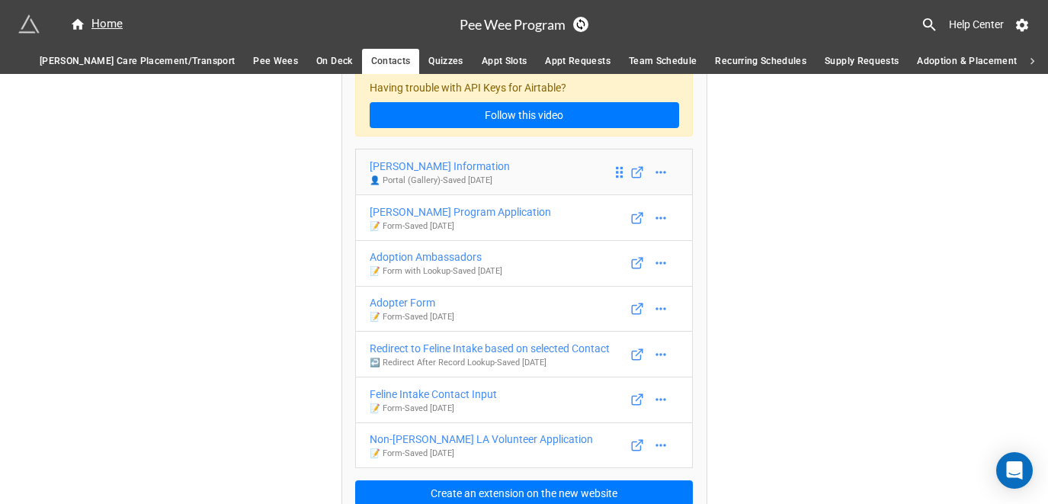
scroll to position [46, 0]
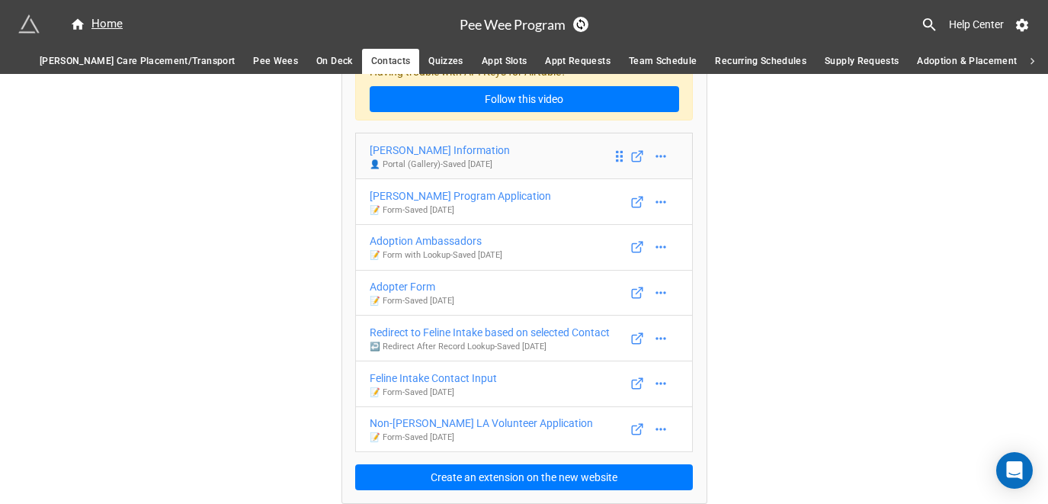
click at [441, 152] on div "Foster Information" at bounding box center [440, 150] width 140 height 17
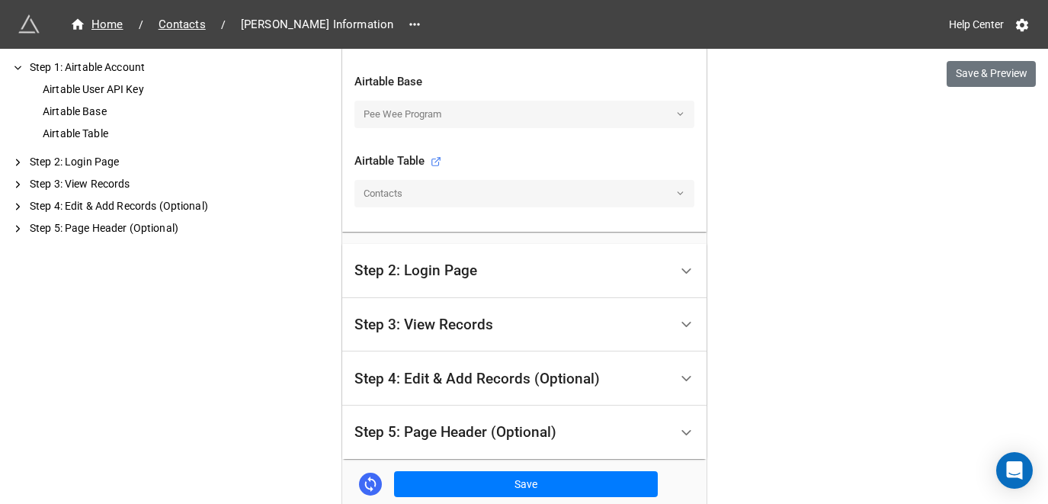
scroll to position [533, 0]
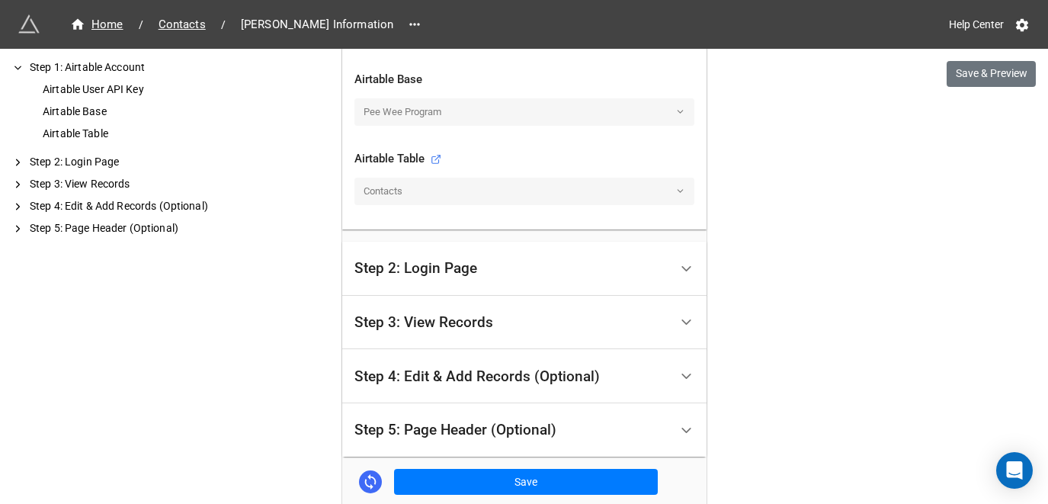
click at [450, 325] on div "Step 3: View Records" at bounding box center [423, 322] width 139 height 15
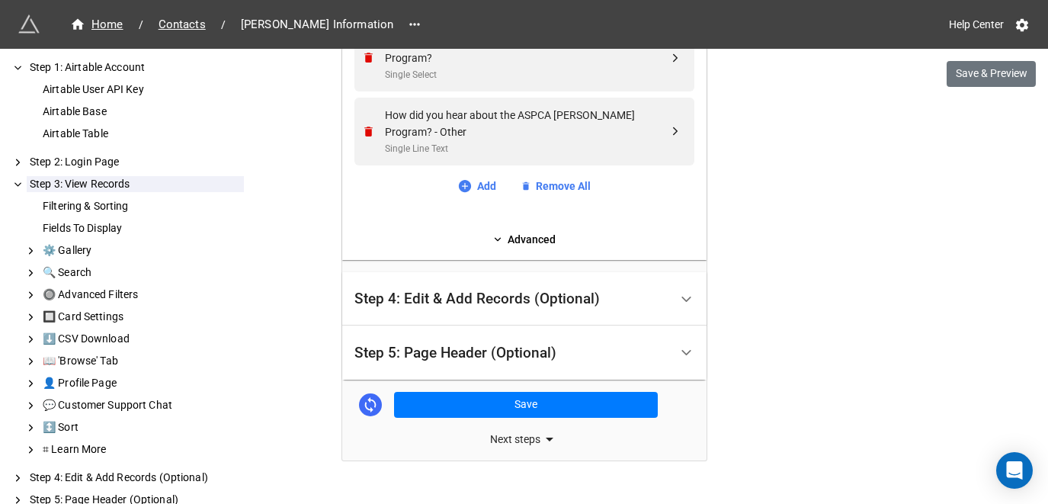
scroll to position [1462, 0]
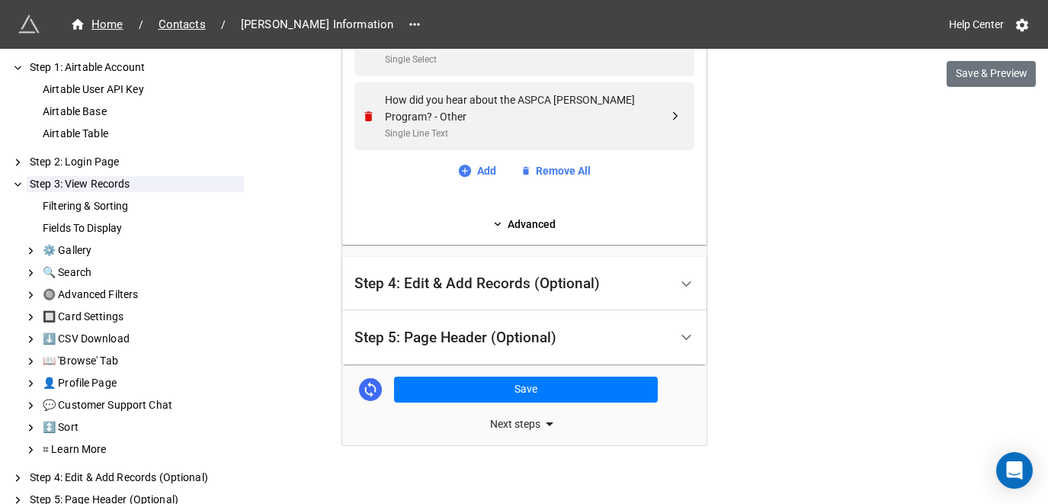
click at [494, 276] on div "Step 4: Edit & Add Records (Optional)" at bounding box center [476, 283] width 245 height 15
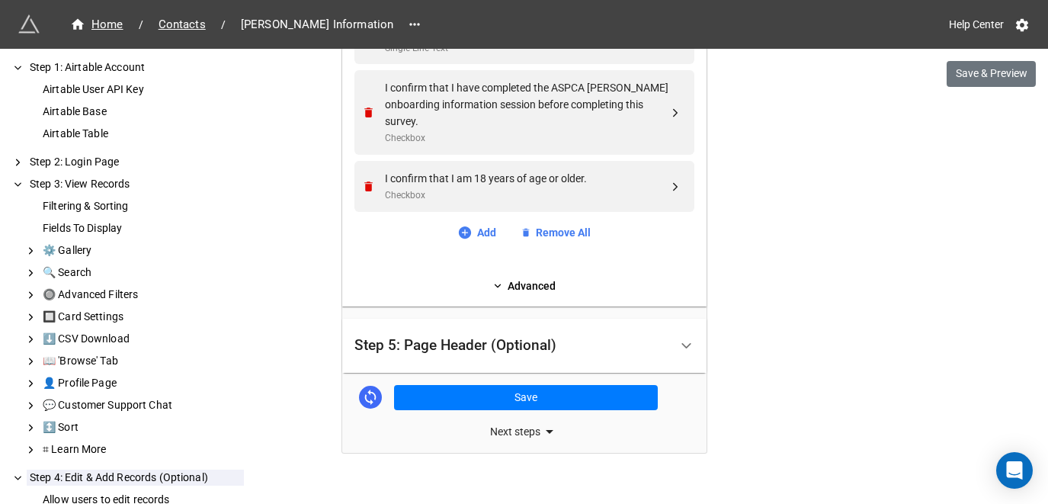
scroll to position [1530, 0]
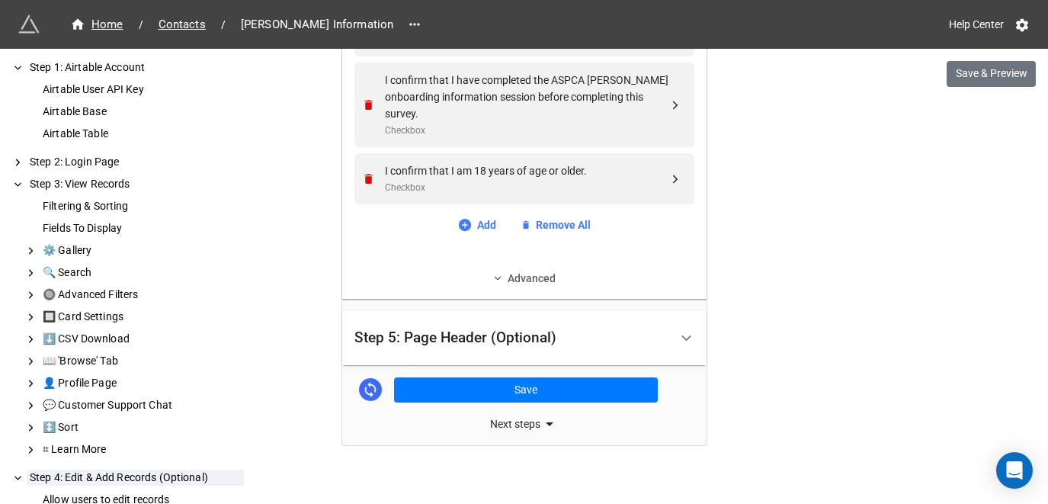
click at [573, 270] on link "Advanced" at bounding box center [524, 278] width 340 height 17
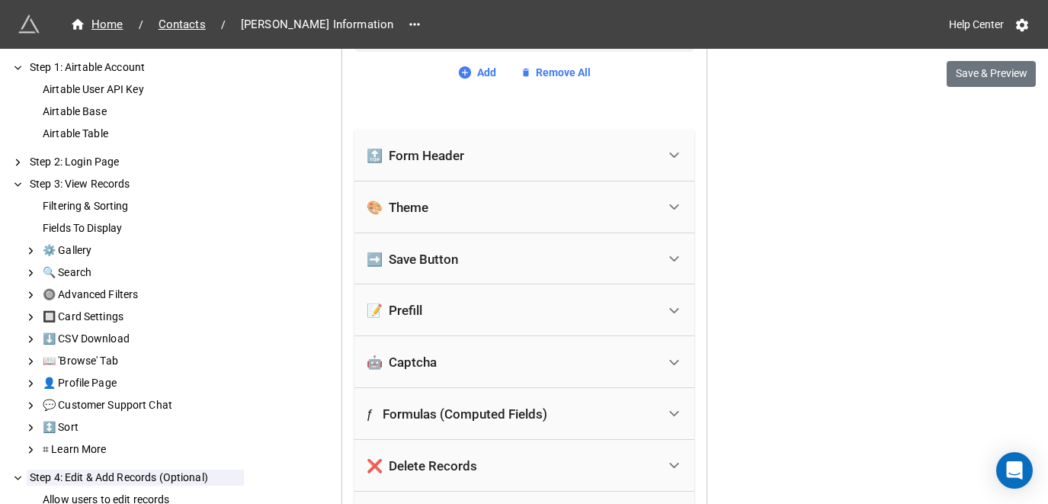
scroll to position [1758, 0]
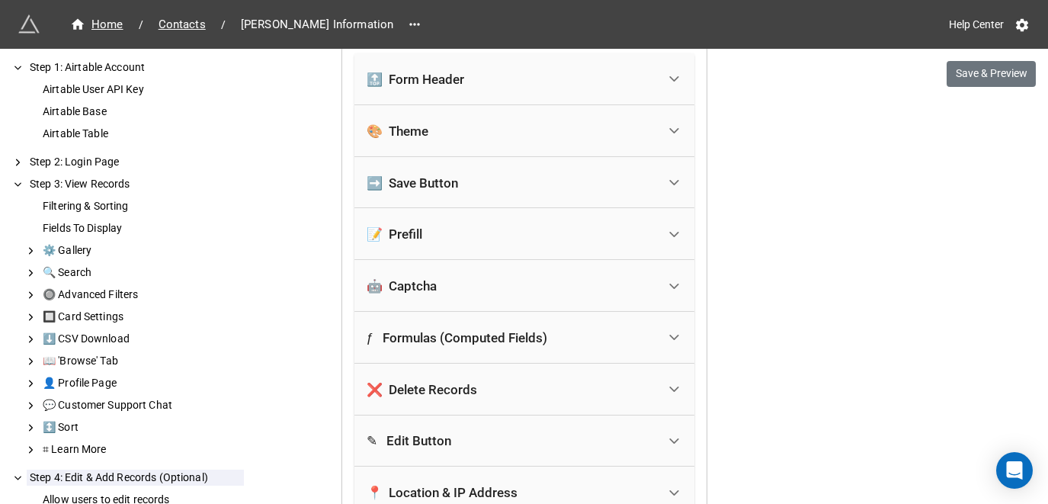
click at [489, 225] on div "📝 Prefill" at bounding box center [512, 234] width 290 height 34
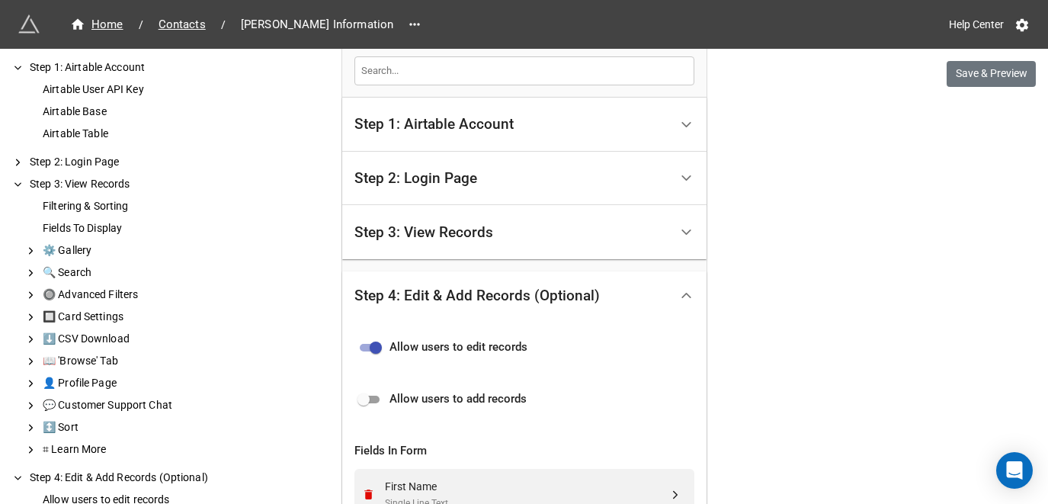
scroll to position [533, 0]
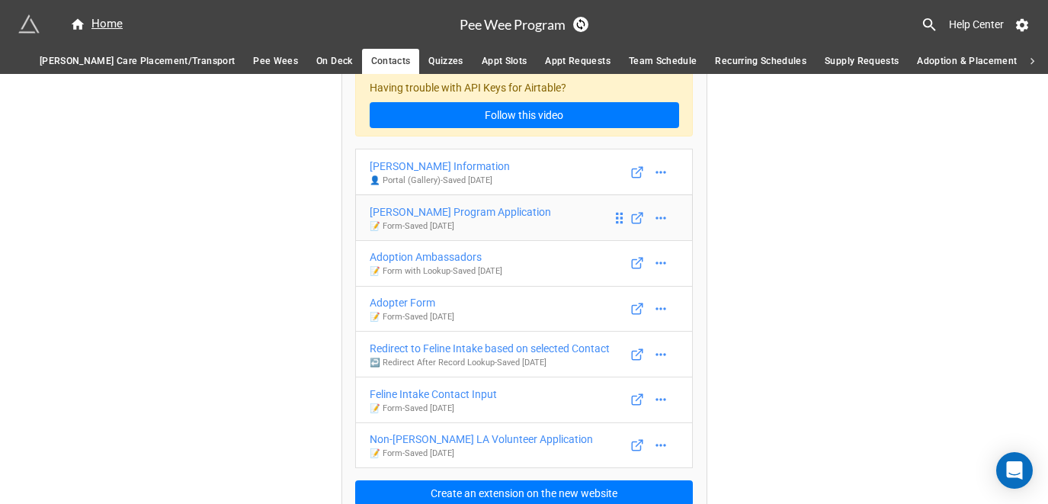
scroll to position [46, 0]
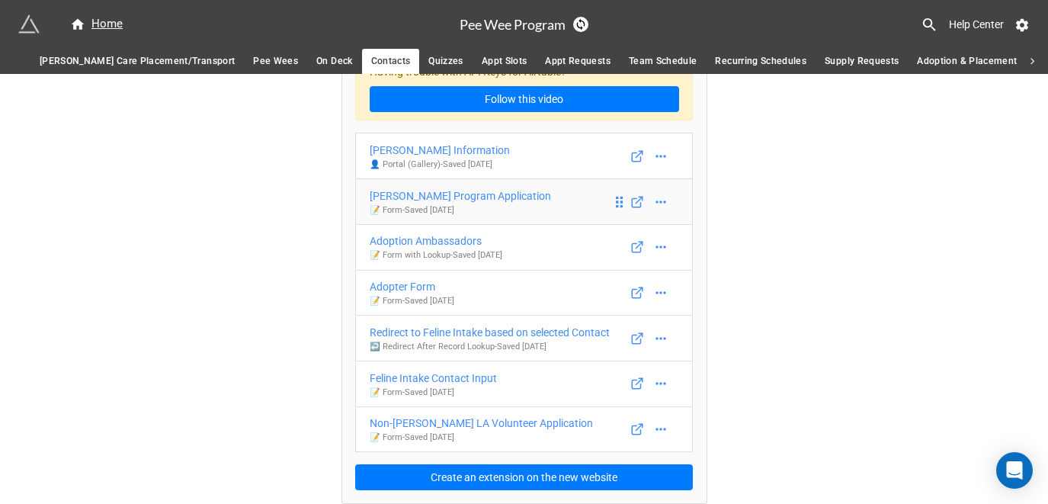
click at [483, 191] on div "LA Foster Program Application" at bounding box center [460, 195] width 181 height 17
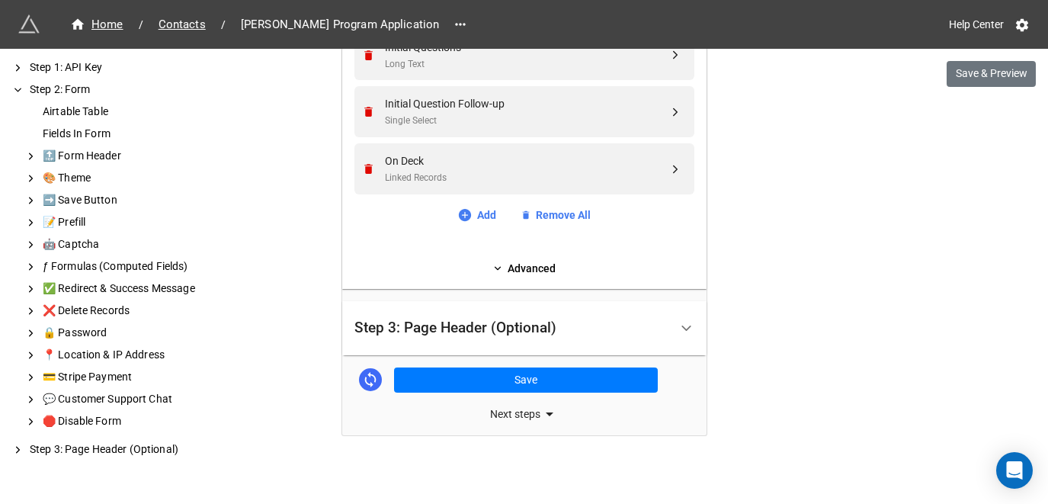
scroll to position [891, 0]
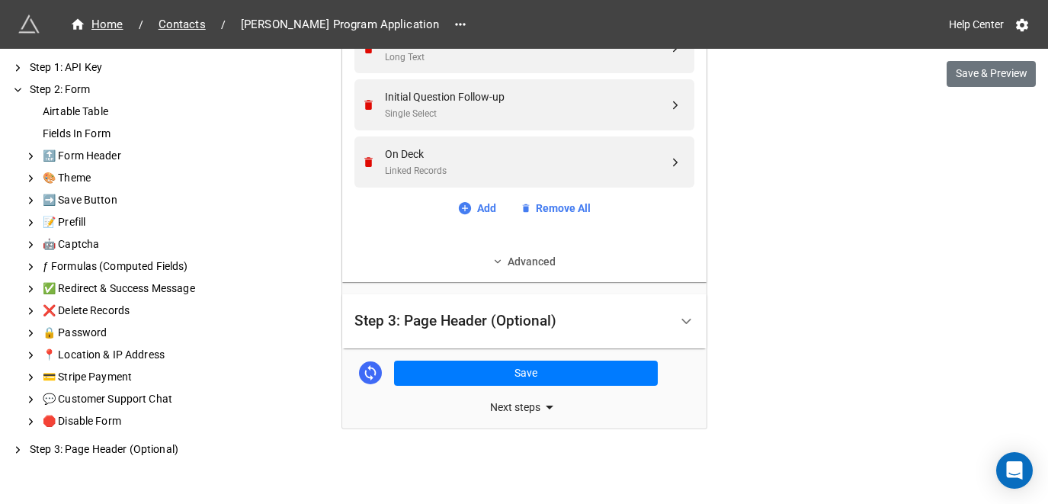
click at [523, 268] on link "Advanced" at bounding box center [524, 261] width 340 height 17
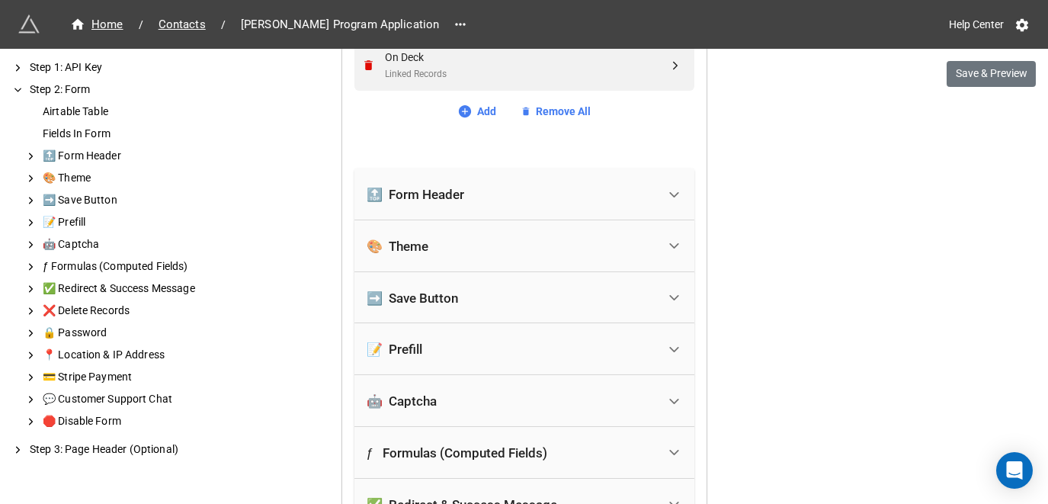
scroll to position [1120, 0]
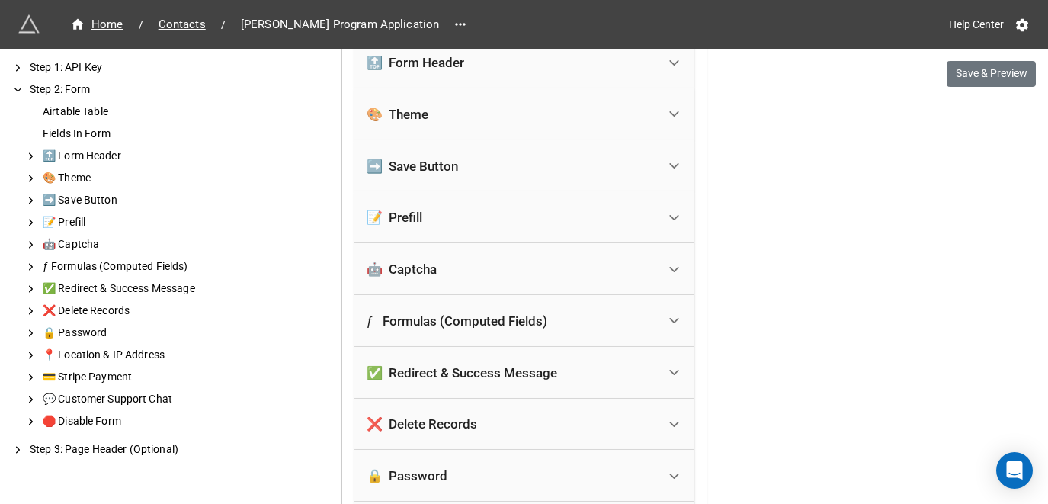
click at [498, 215] on div "📝 Prefill" at bounding box center [512, 217] width 290 height 34
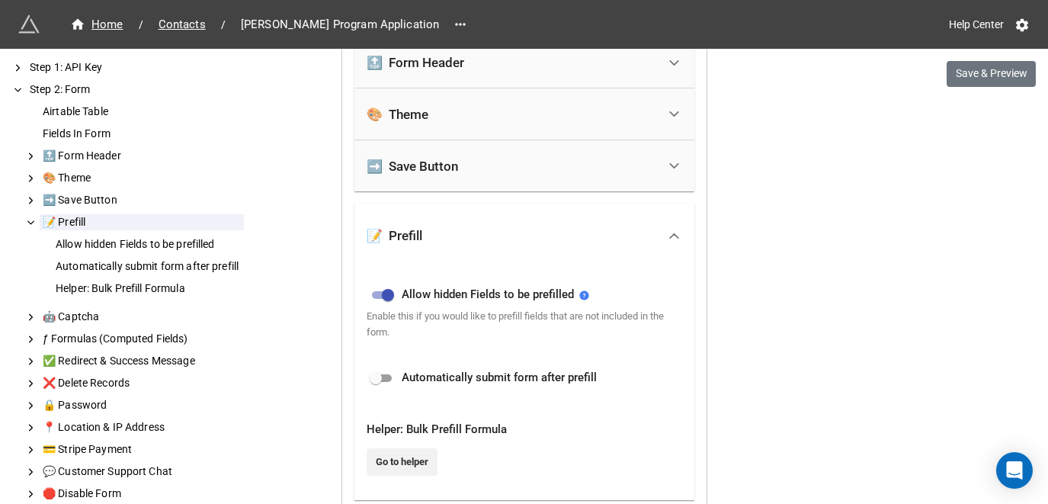
scroll to position [1272, 0]
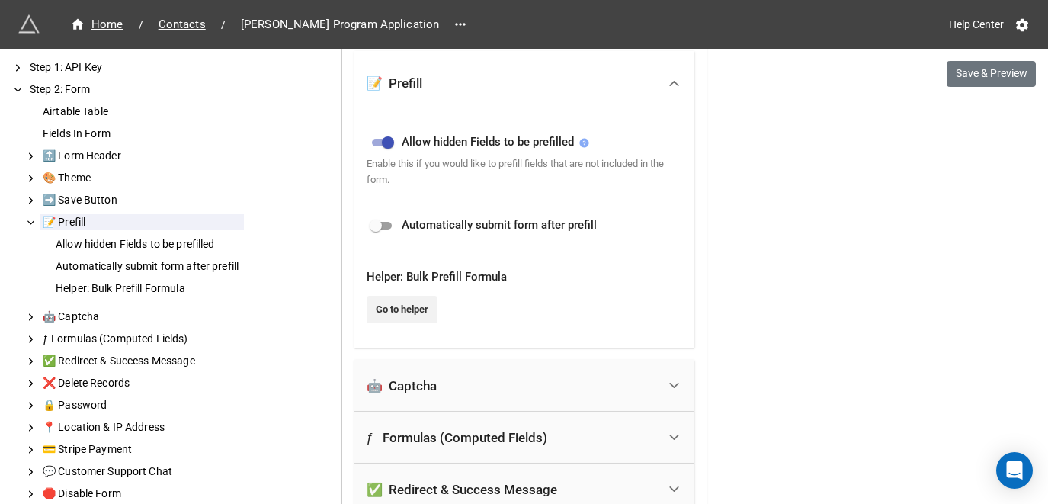
click at [588, 143] on icon at bounding box center [583, 142] width 9 height 9
click at [521, 440] on div "ƒ Formulas (Computed Fields)" at bounding box center [457, 437] width 181 height 15
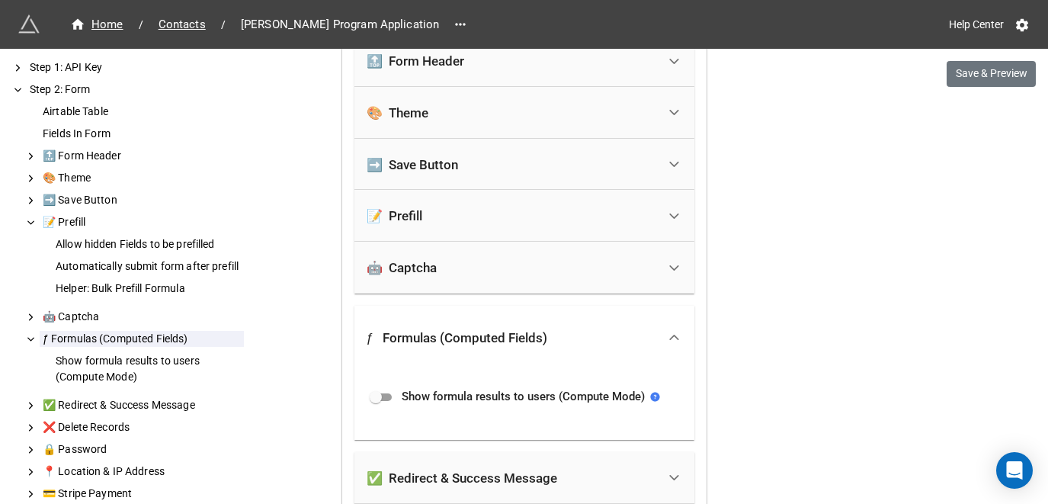
scroll to position [1120, 0]
click at [505, 213] on div "📝 Prefill" at bounding box center [512, 217] width 290 height 34
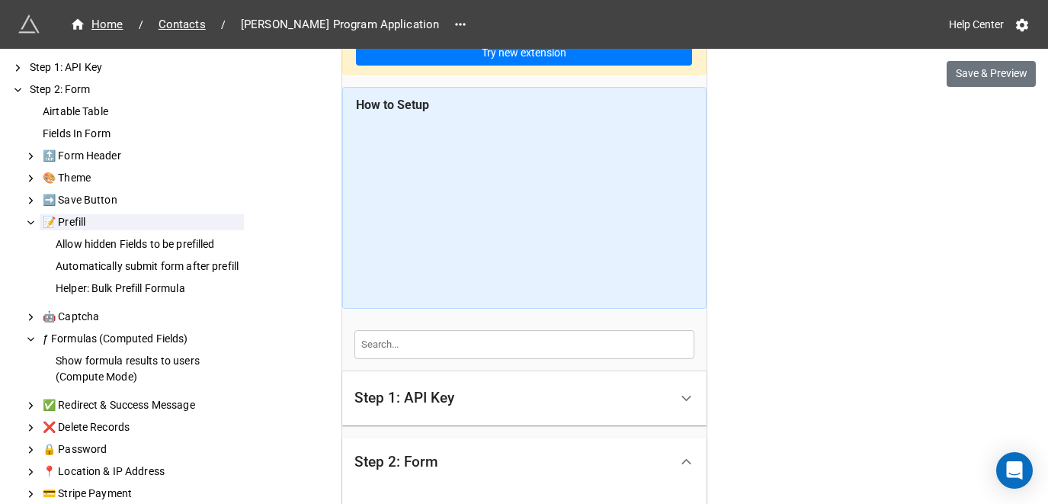
scroll to position [0, 0]
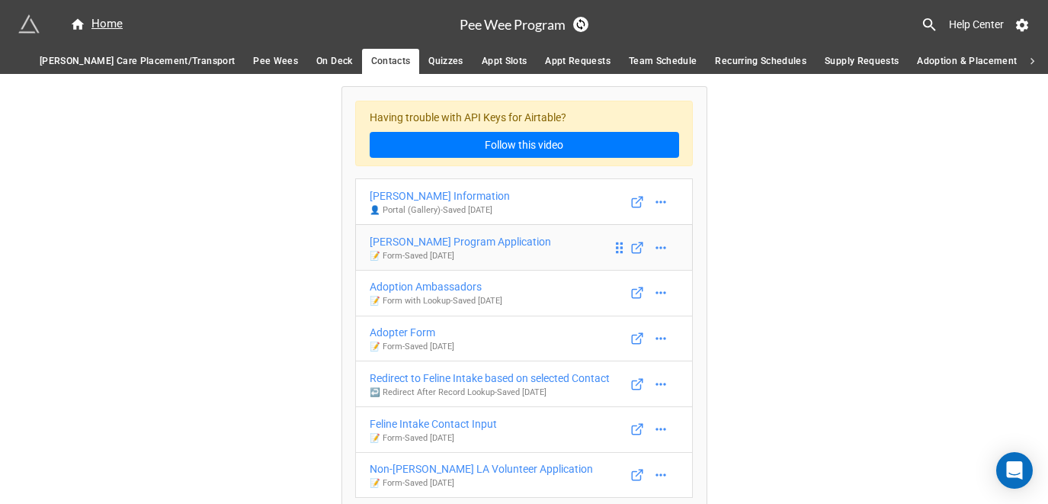
scroll to position [46, 0]
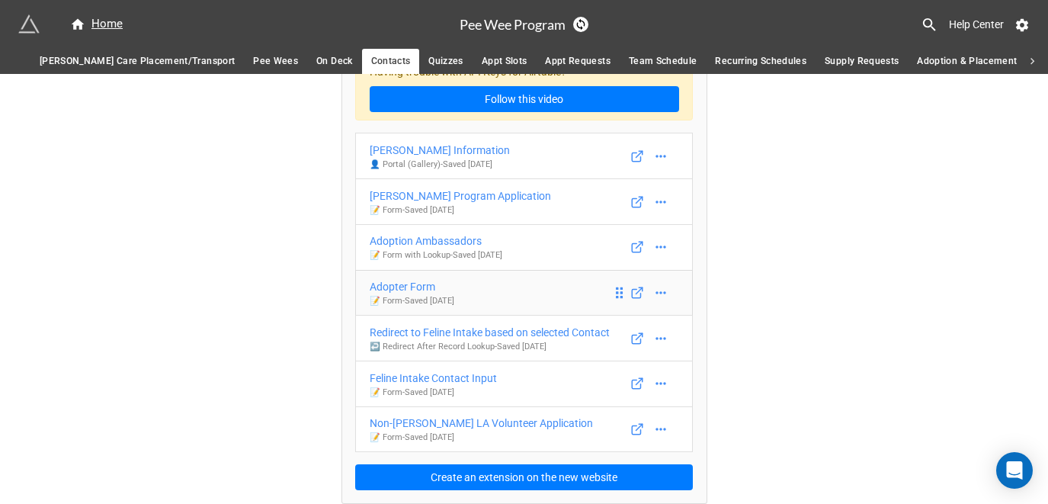
click at [411, 283] on div "Adopter Form" at bounding box center [412, 286] width 85 height 17
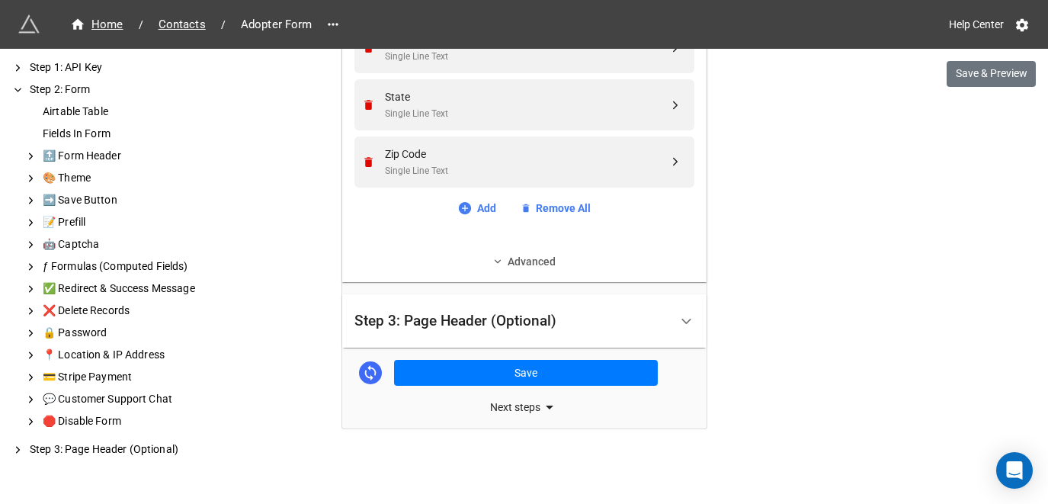
click at [544, 266] on link "Advanced" at bounding box center [524, 261] width 340 height 17
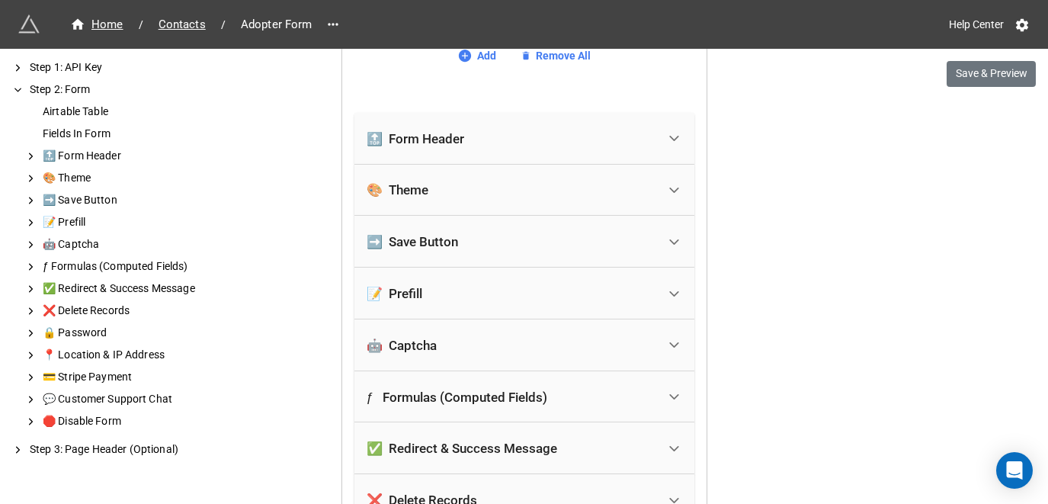
click at [487, 302] on div "📝 Prefill" at bounding box center [512, 294] width 290 height 34
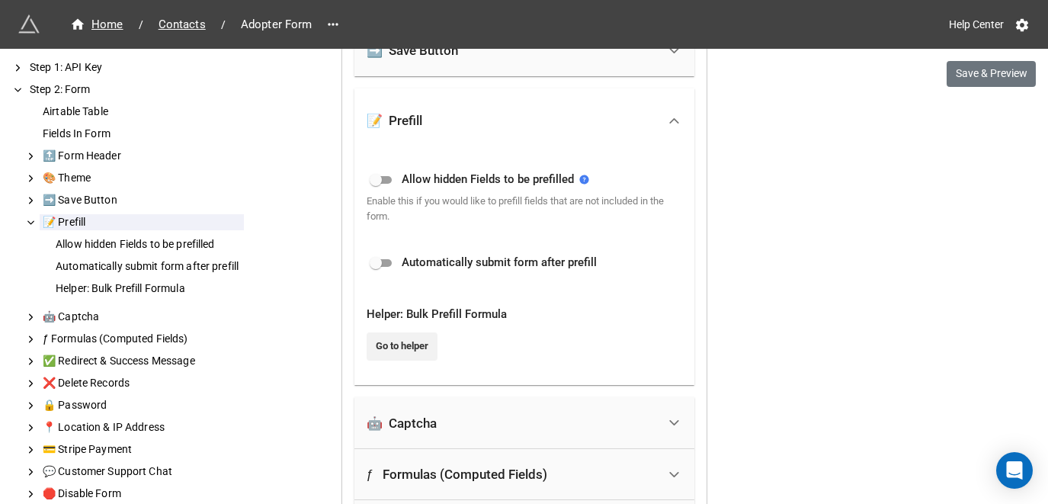
scroll to position [1386, 0]
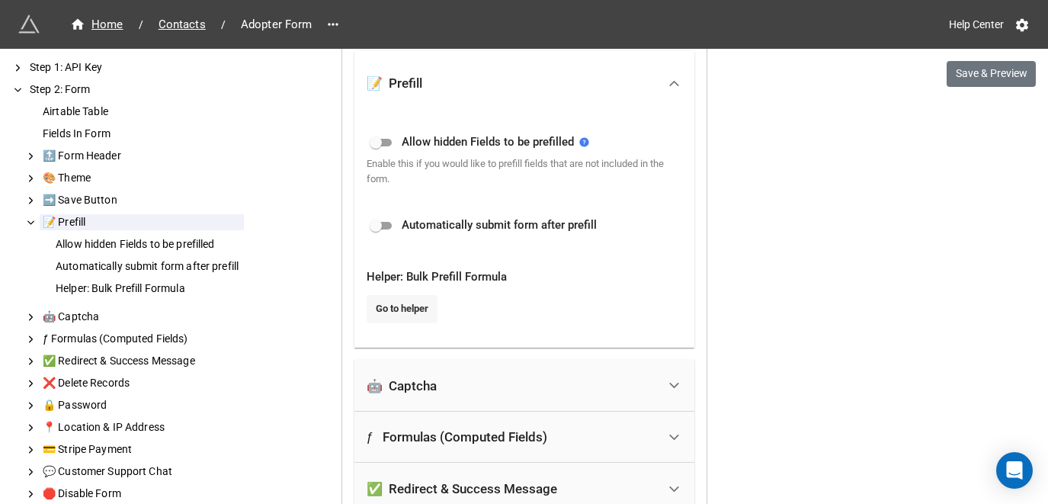
click at [411, 300] on link "Go to helper" at bounding box center [402, 308] width 71 height 27
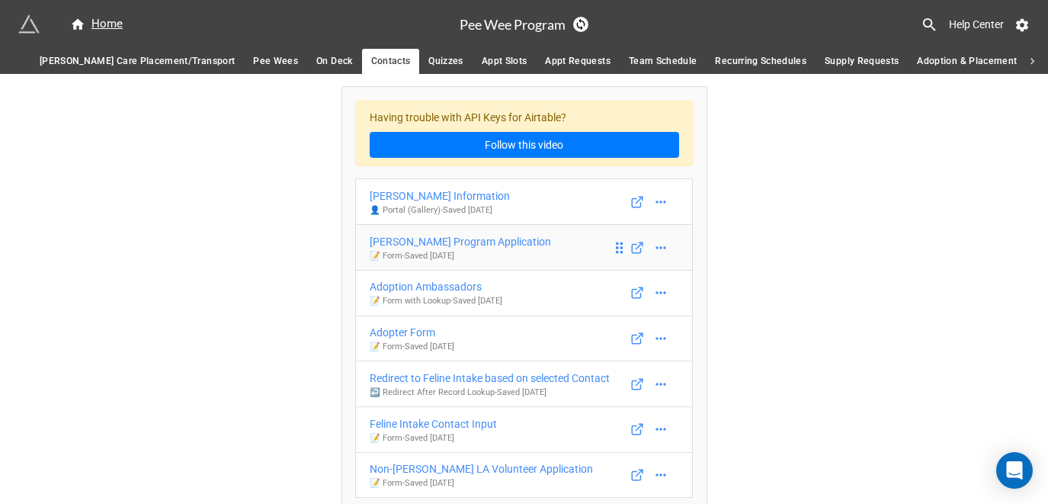
click at [468, 243] on div "LA Foster Program Application" at bounding box center [460, 241] width 181 height 17
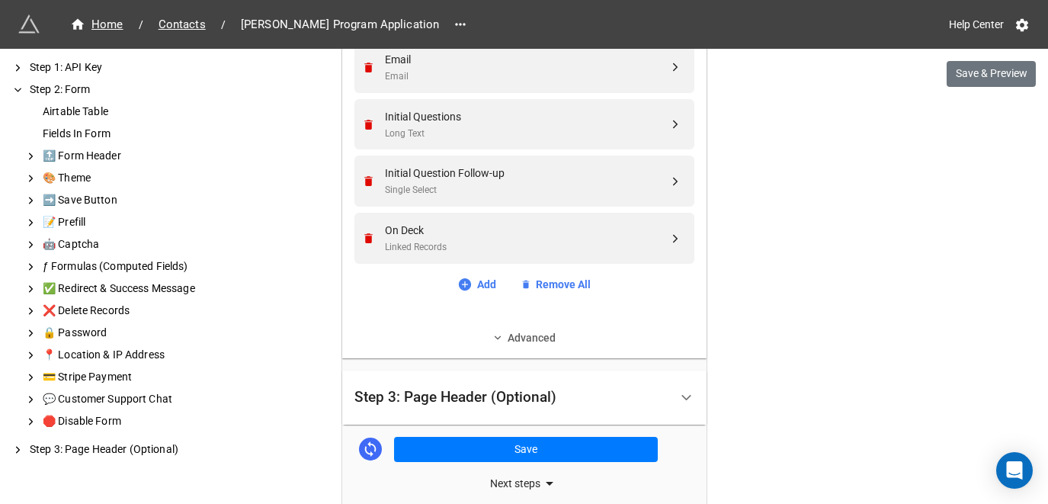
click at [505, 335] on link "Advanced" at bounding box center [524, 337] width 340 height 17
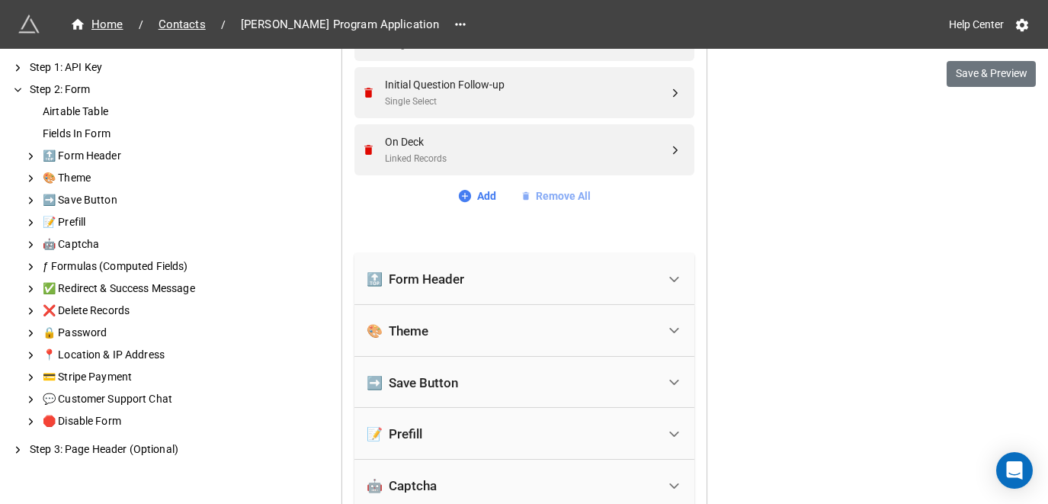
scroll to position [1196, 0]
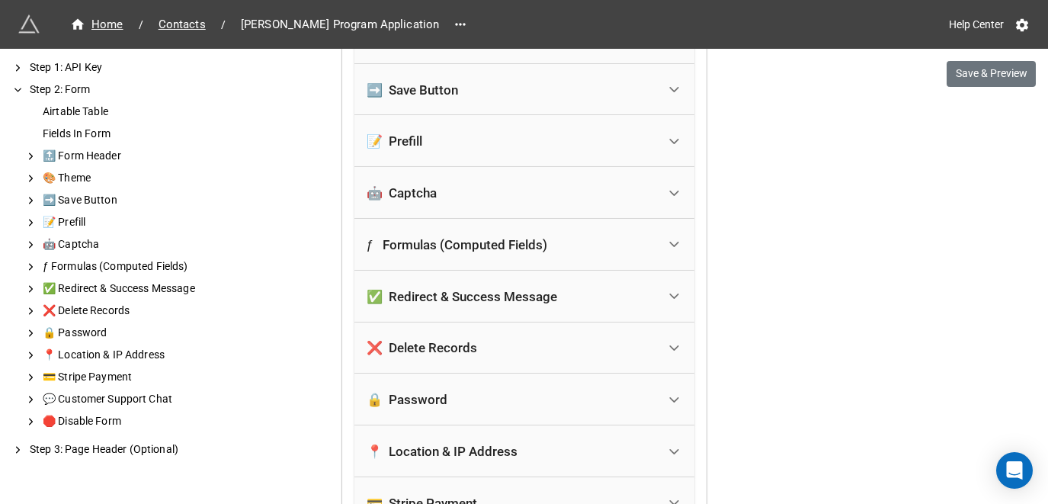
click at [467, 143] on div "📝 Prefill" at bounding box center [512, 141] width 290 height 34
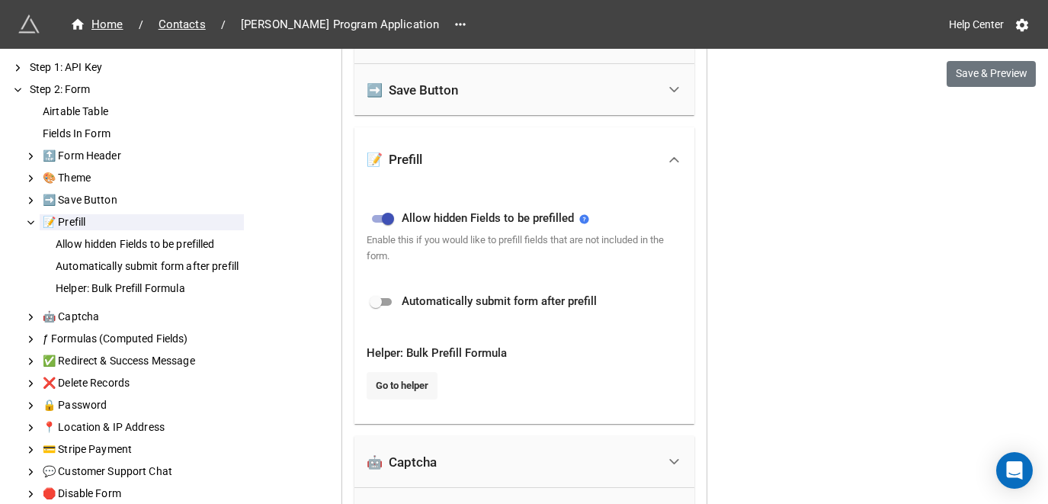
click at [405, 382] on link "Go to helper" at bounding box center [402, 385] width 71 height 27
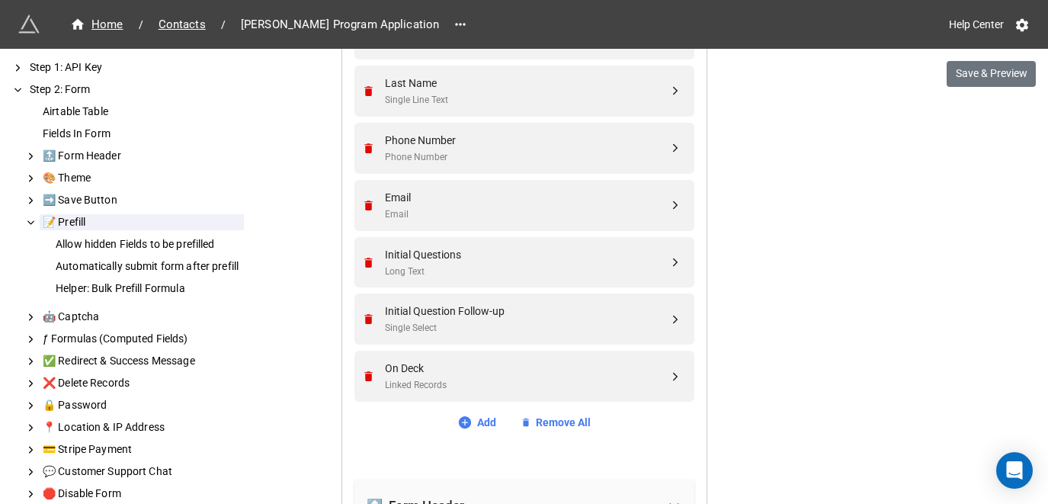
scroll to position [510, 0]
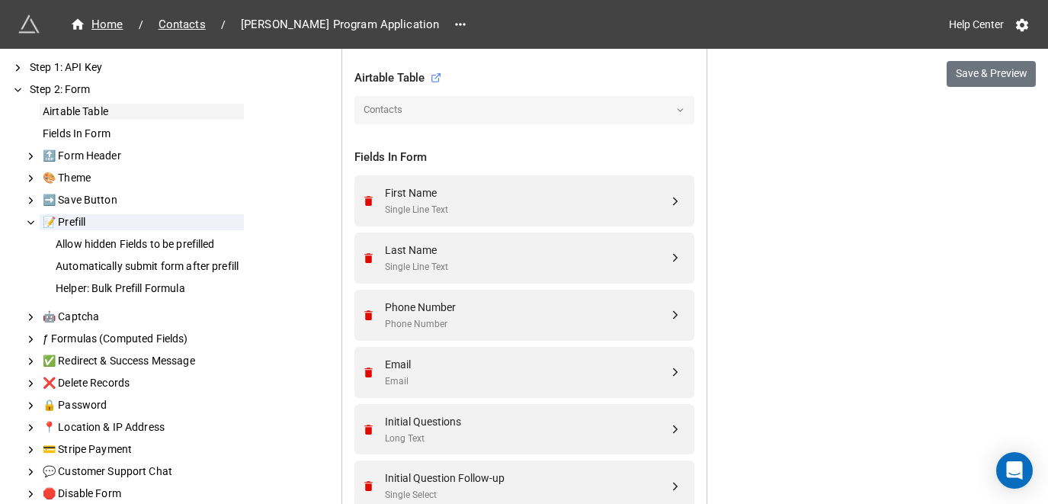
click at [95, 114] on div "Airtable Table" at bounding box center [142, 112] width 204 height 16
click at [94, 141] on div "Fields In Form" at bounding box center [142, 134] width 204 height 16
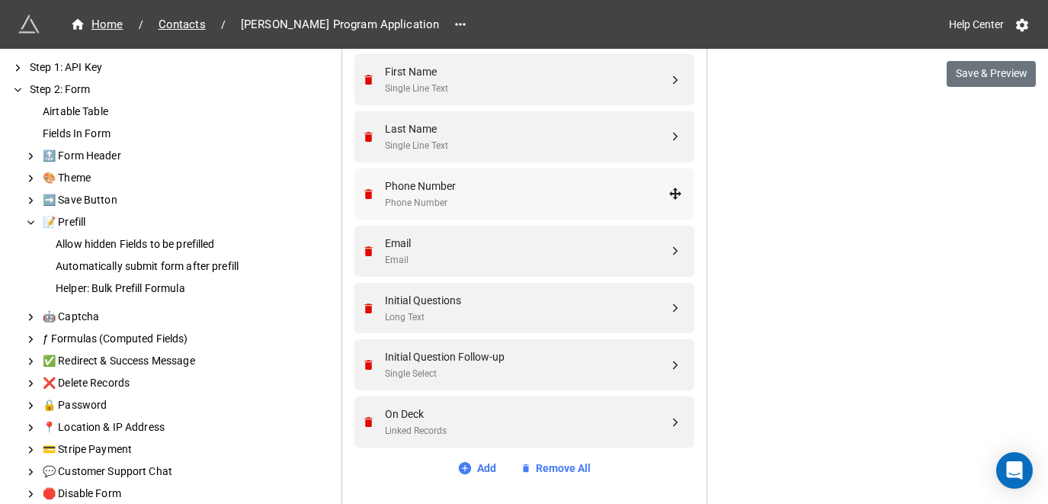
scroll to position [1012, 0]
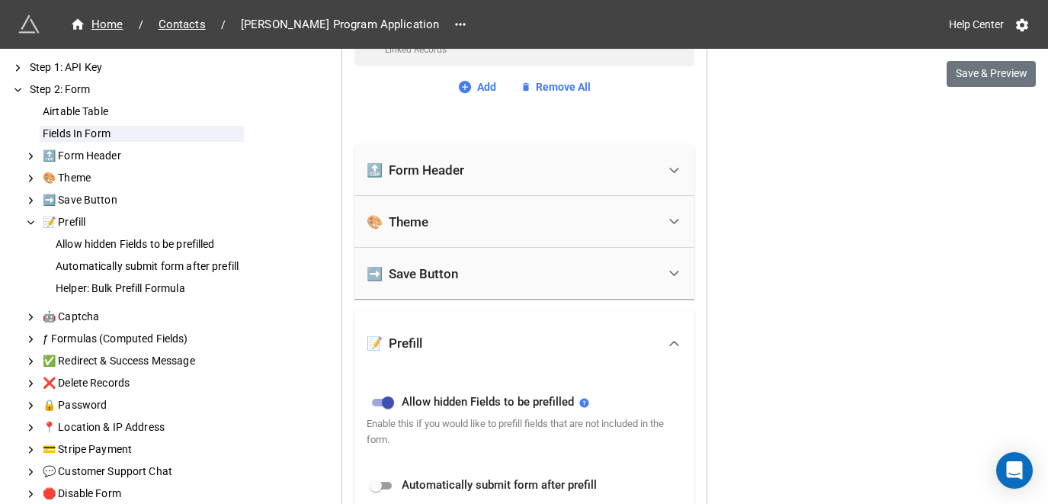
click at [579, 181] on div "🔝 Form Header" at bounding box center [512, 170] width 290 height 34
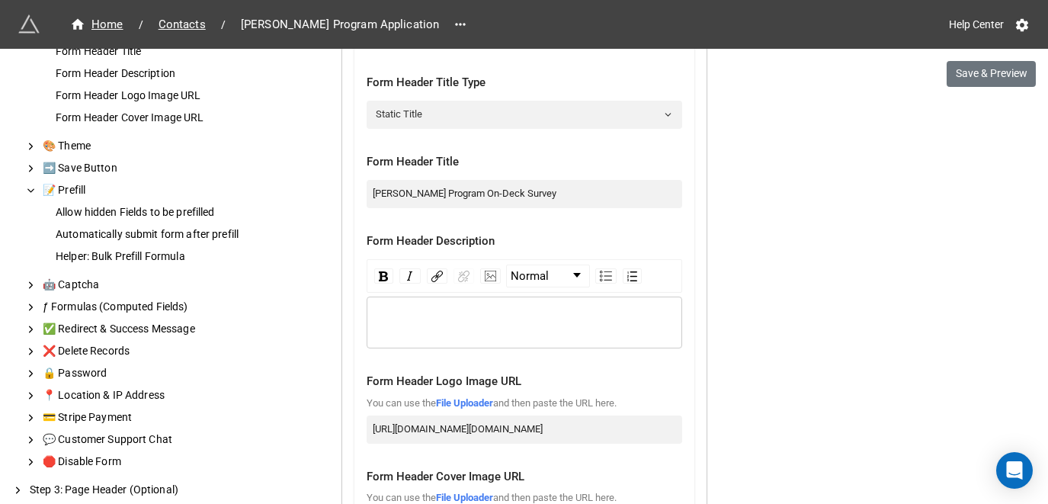
scroll to position [0, 0]
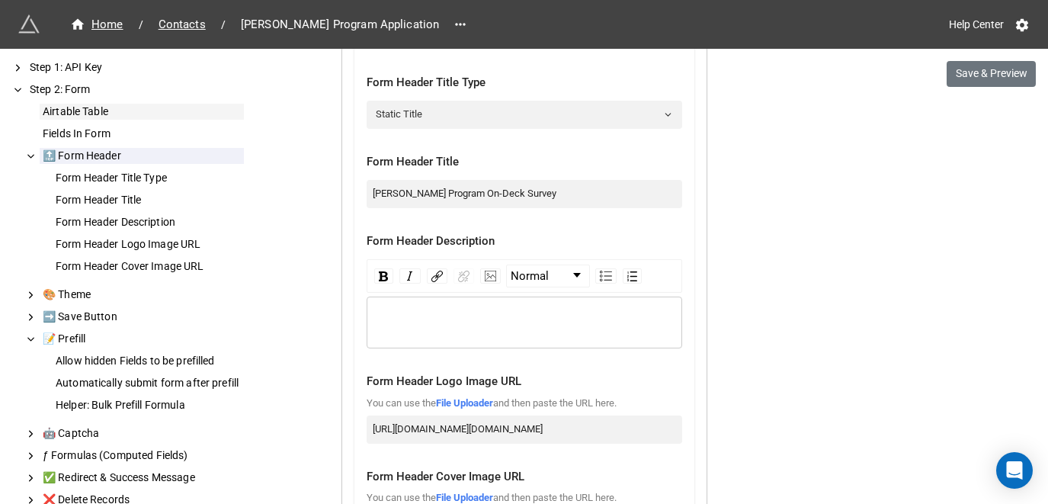
click at [120, 117] on div "Airtable Table" at bounding box center [142, 112] width 204 height 16
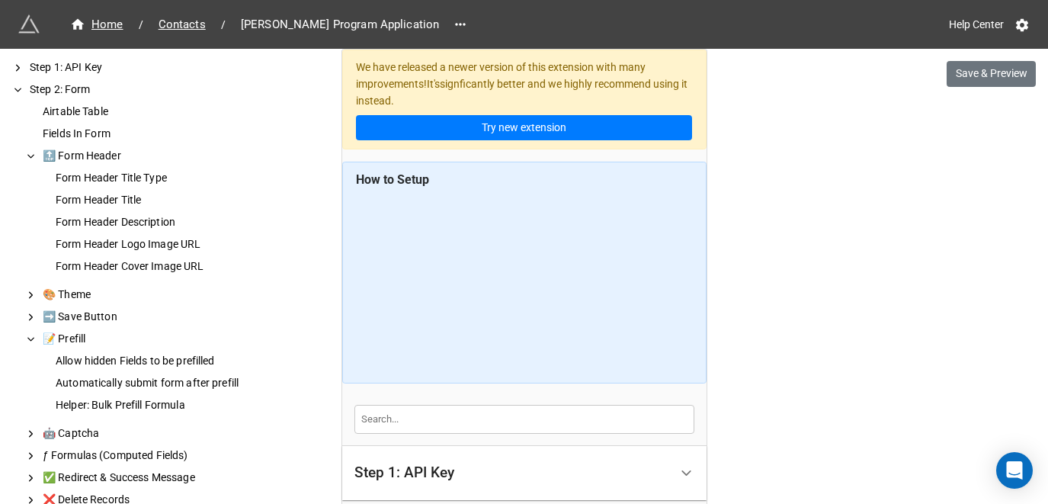
scroll to position [305, 0]
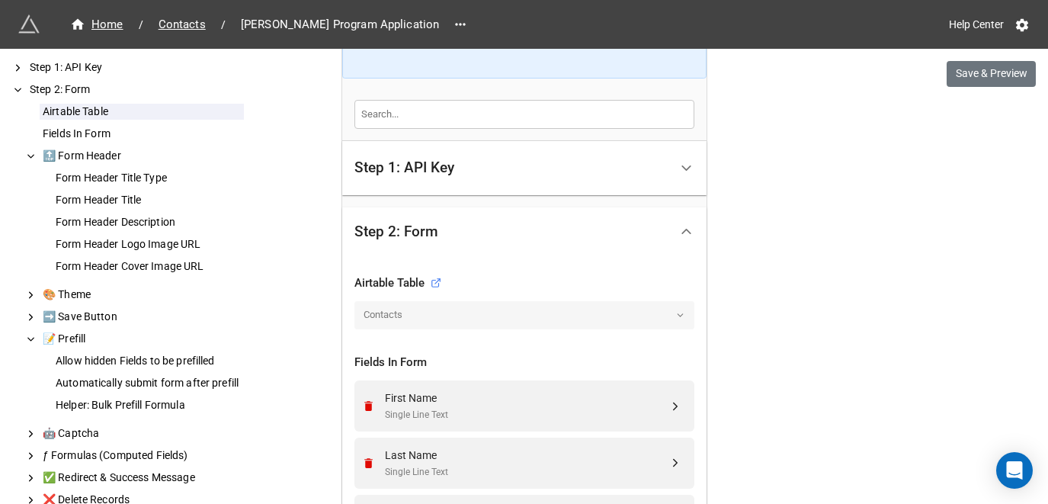
click at [537, 176] on div "Step 1: API Key" at bounding box center [511, 168] width 315 height 36
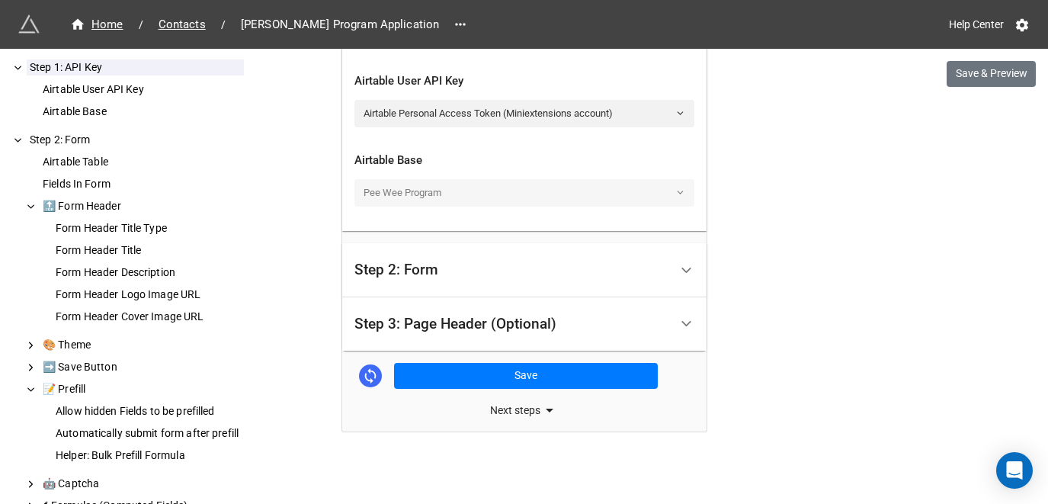
scroll to position [456, 0]
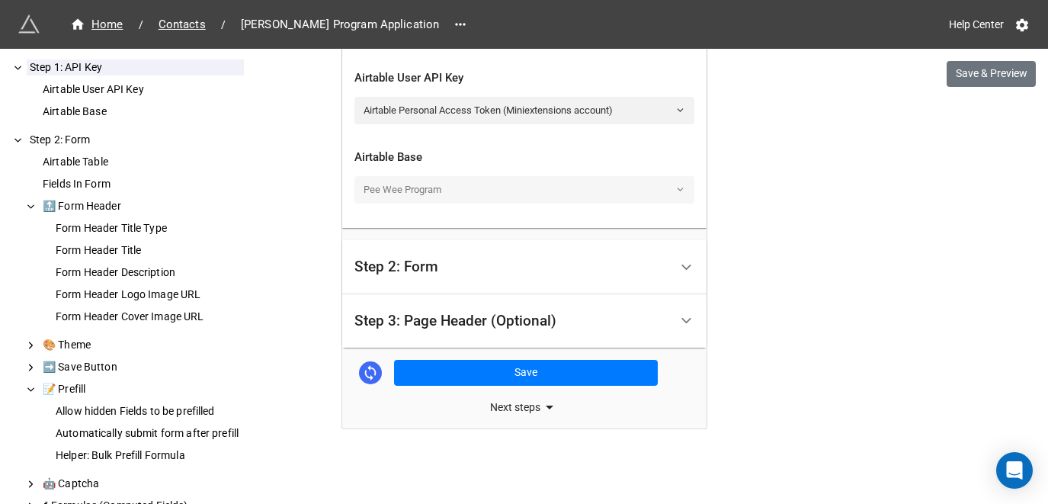
click at [647, 258] on div "Step 2: Form" at bounding box center [511, 267] width 315 height 36
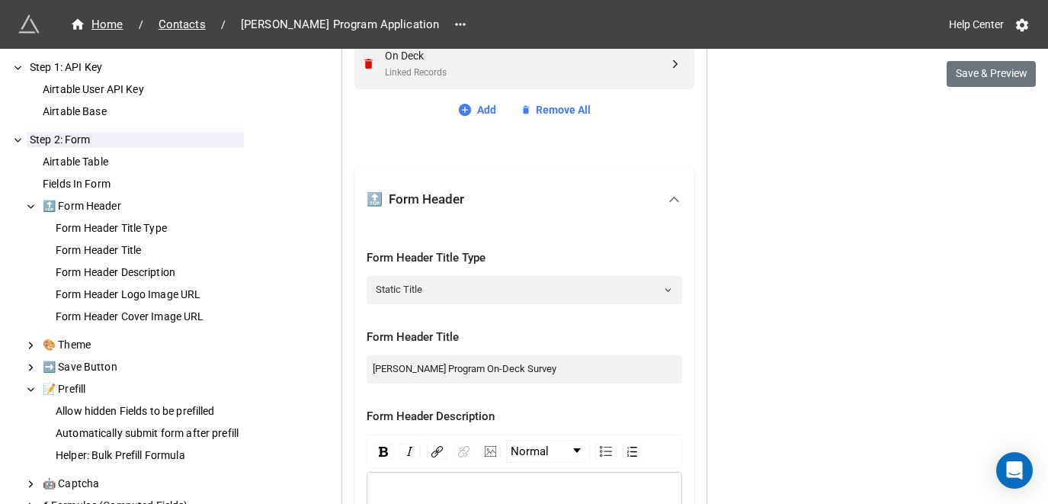
scroll to position [1294, 0]
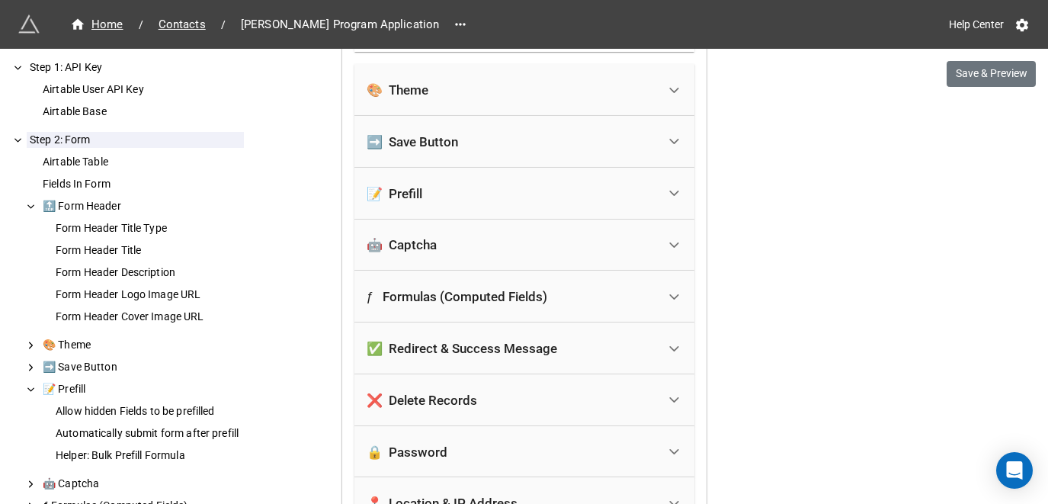
click at [525, 141] on div "➡️ Save Button" at bounding box center [512, 142] width 290 height 34
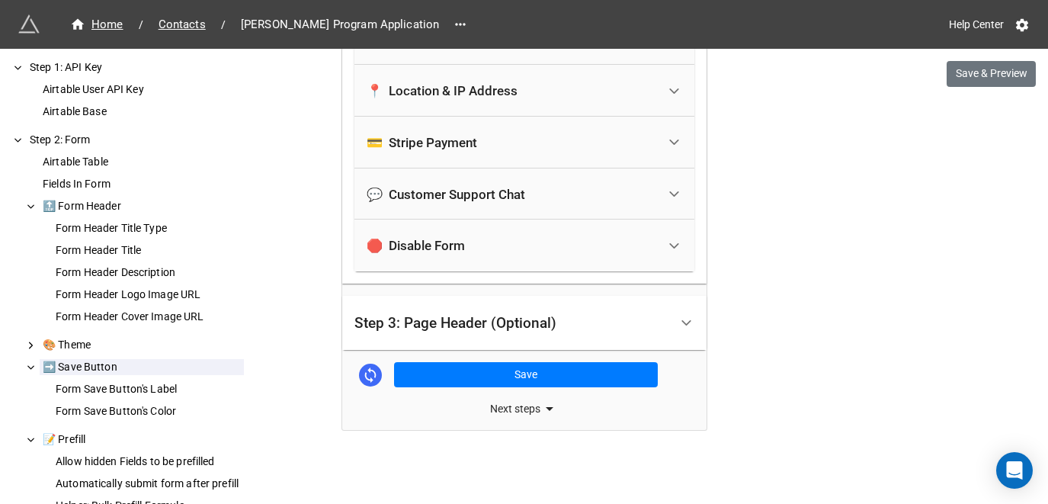
scroll to position [1771, 0]
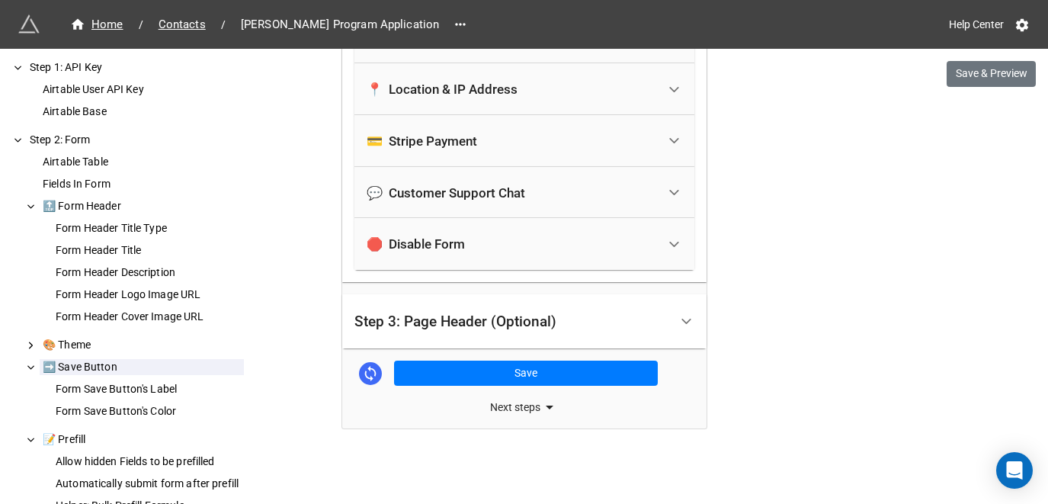
click at [492, 325] on div "Step 3: Page Header (Optional)" at bounding box center [455, 321] width 202 height 15
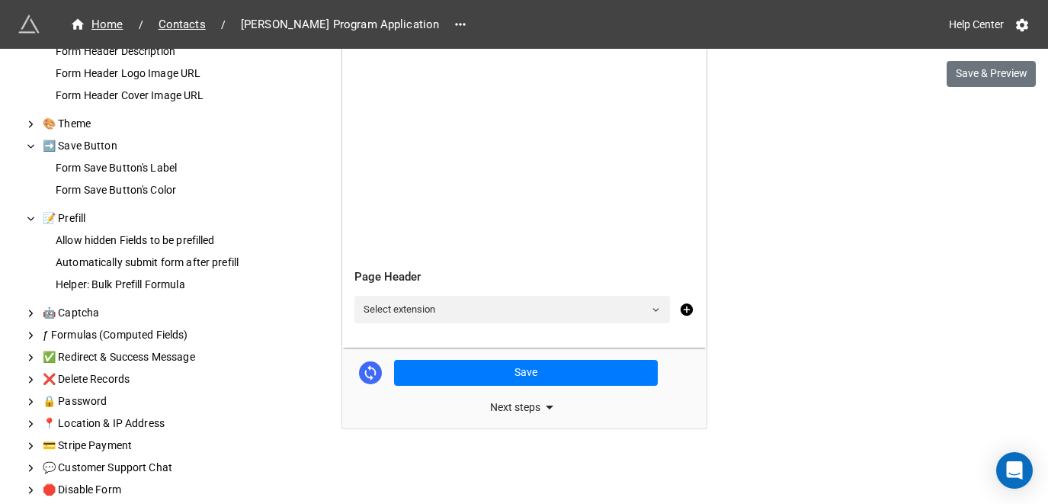
scroll to position [277, 0]
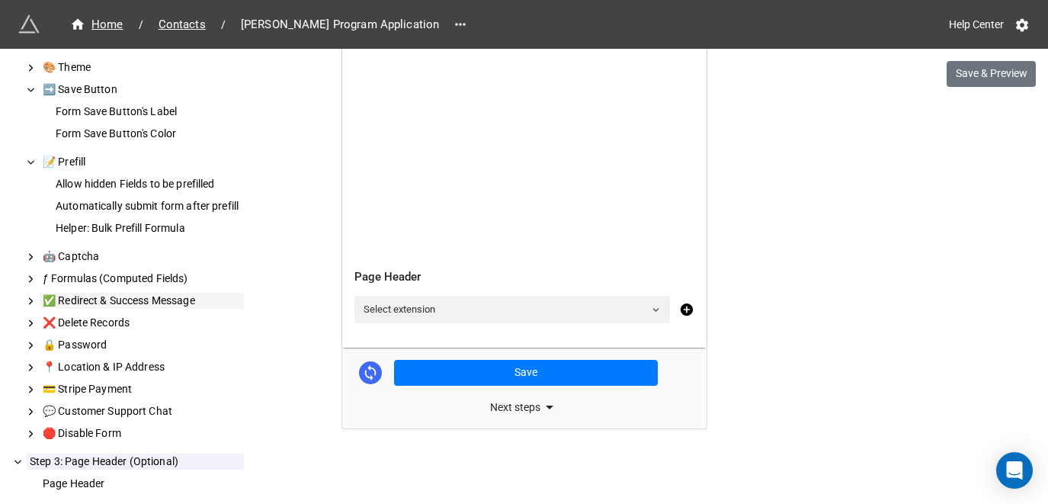
click at [118, 297] on div "✅ Redirect & Success Message" at bounding box center [142, 301] width 204 height 16
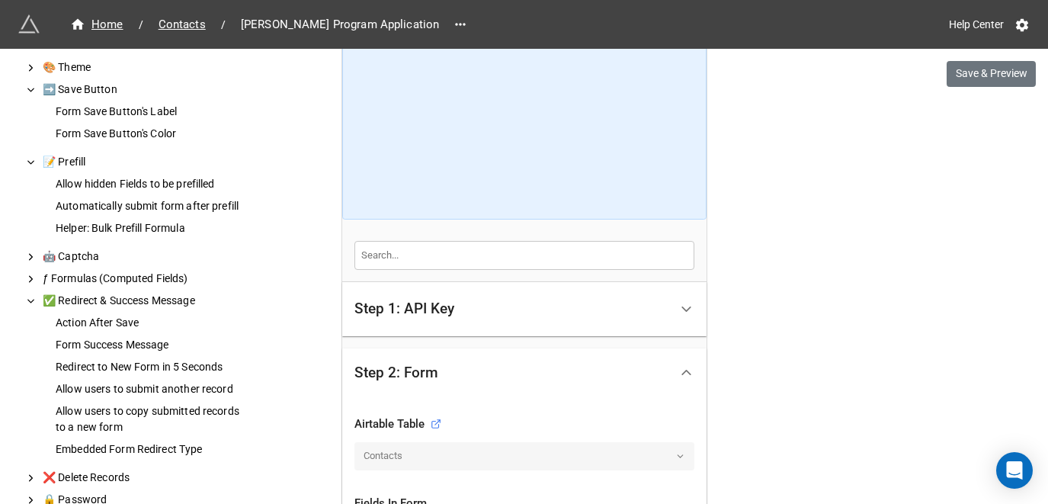
scroll to position [0, 0]
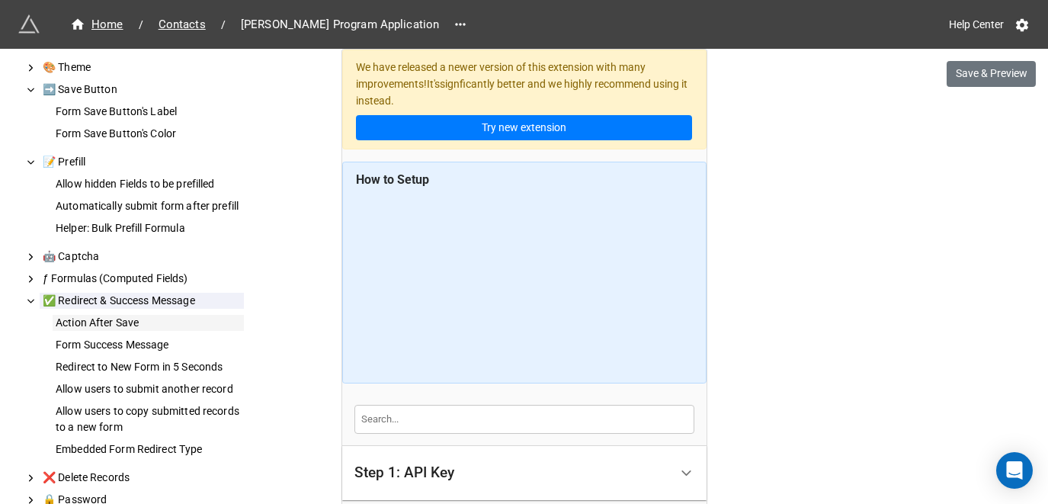
click at [156, 324] on div "Action After Save" at bounding box center [148, 323] width 191 height 16
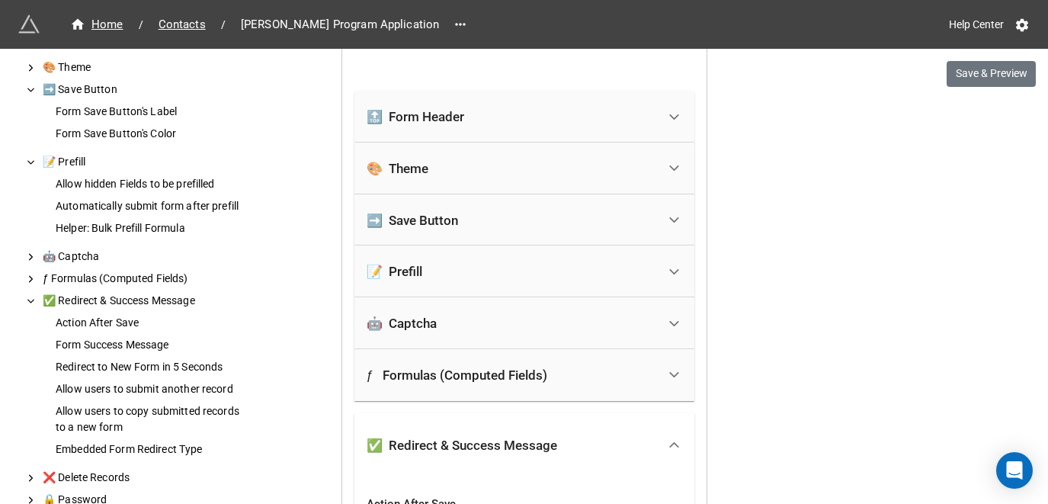
scroll to position [1031, 0]
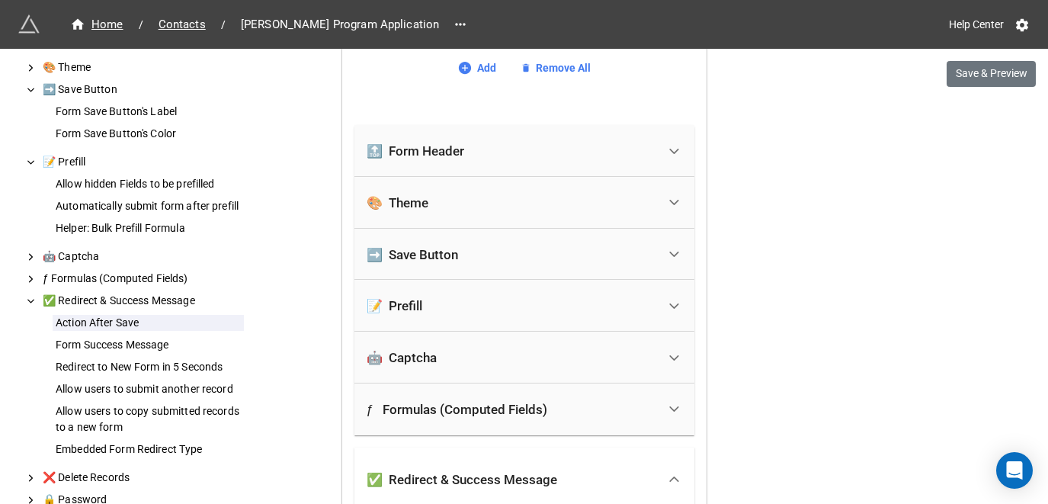
click at [518, 332] on div "🤖 Captcha" at bounding box center [524, 358] width 340 height 52
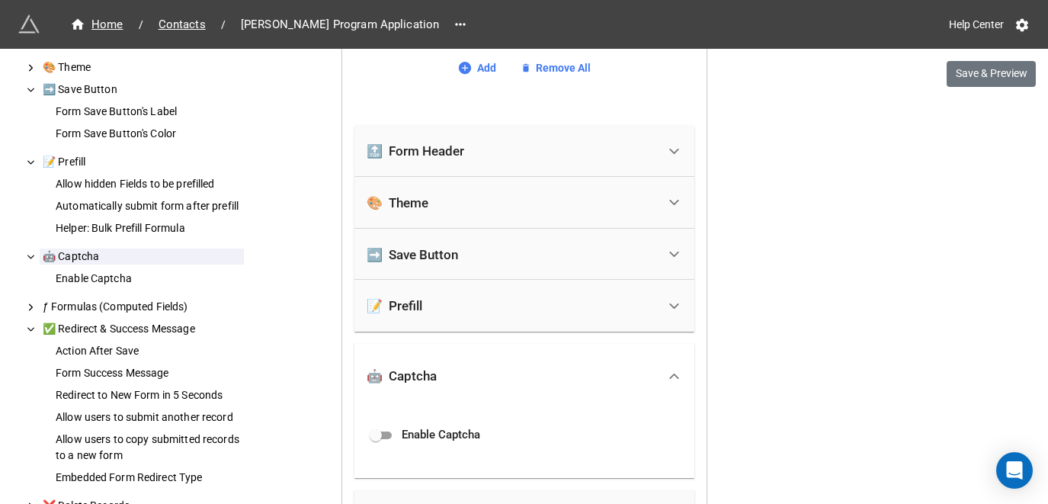
click at [518, 312] on div "📝 Prefill" at bounding box center [512, 306] width 290 height 34
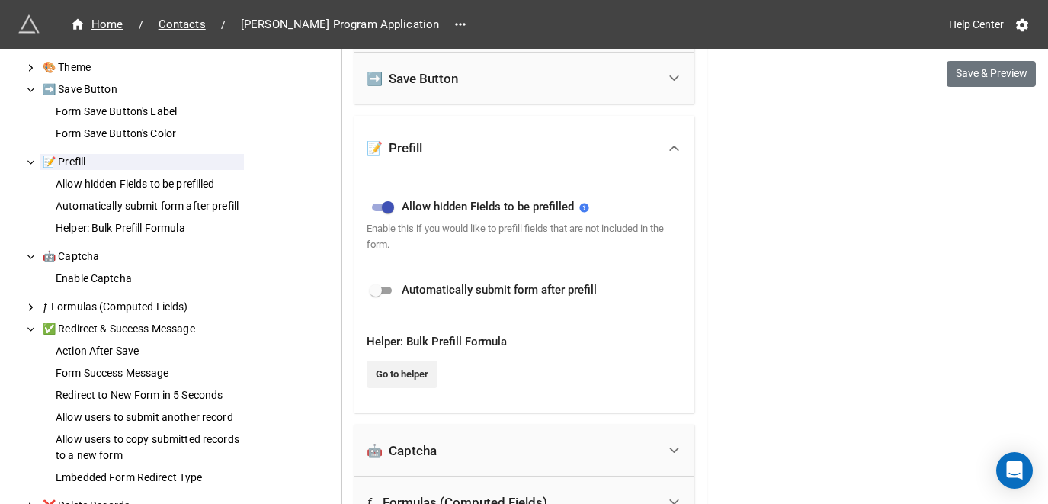
scroll to position [1260, 0]
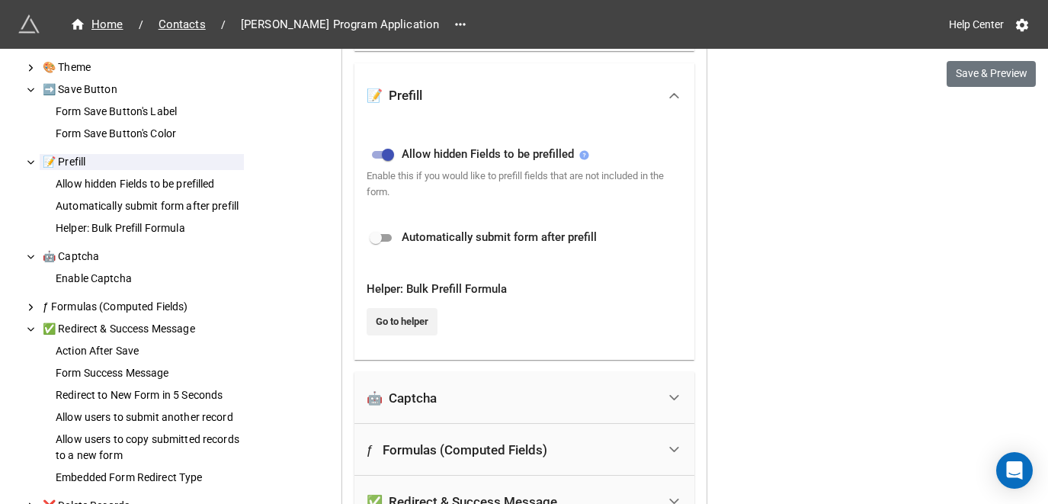
click at [584, 151] on icon at bounding box center [583, 154] width 9 height 9
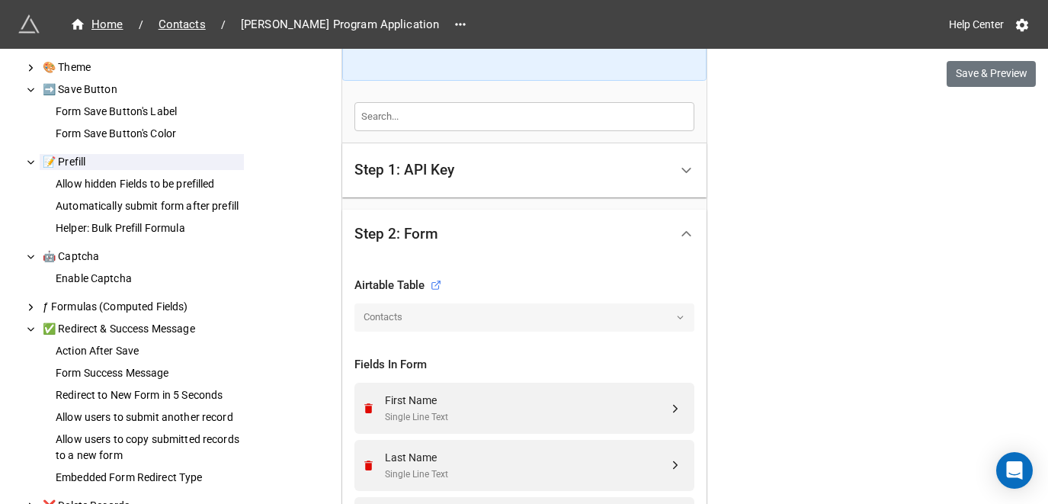
scroll to position [0, 0]
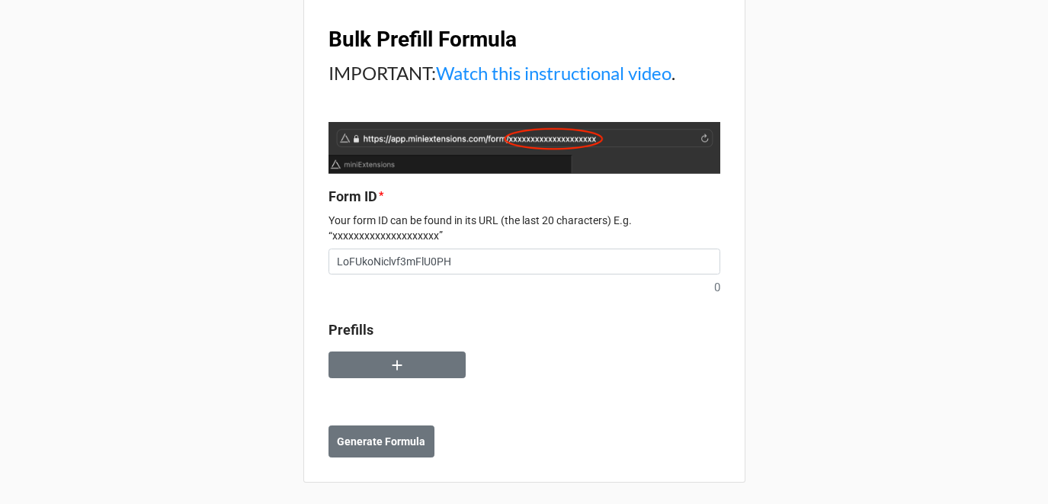
scroll to position [18, 0]
